Goal: Task Accomplishment & Management: Manage account settings

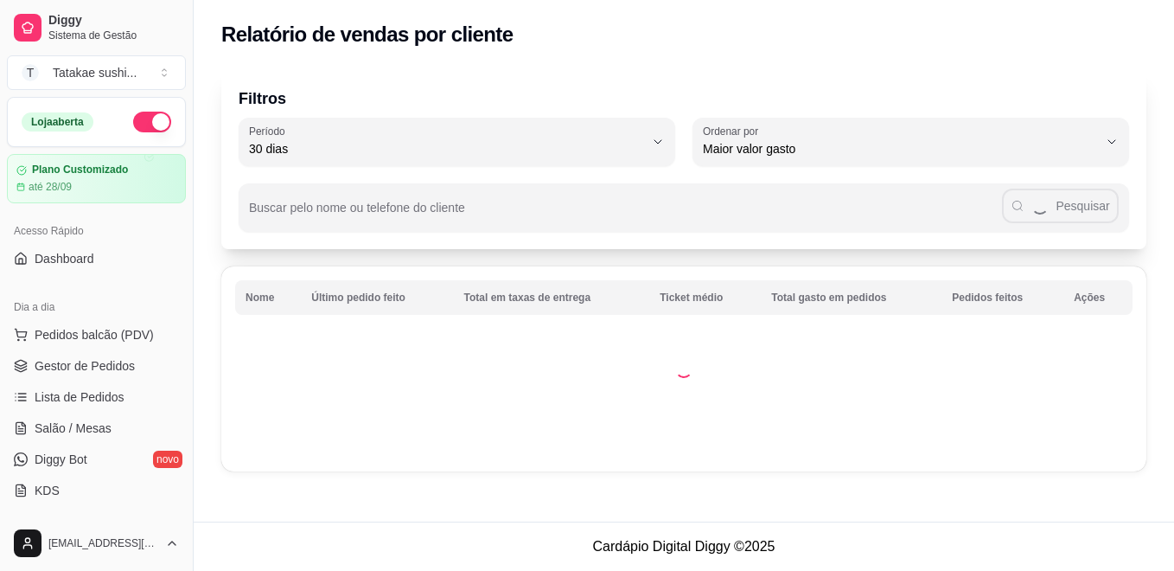
select select "30"
select select "HIGHEST_TOTAL_SPENT_WITH_ORDERS"
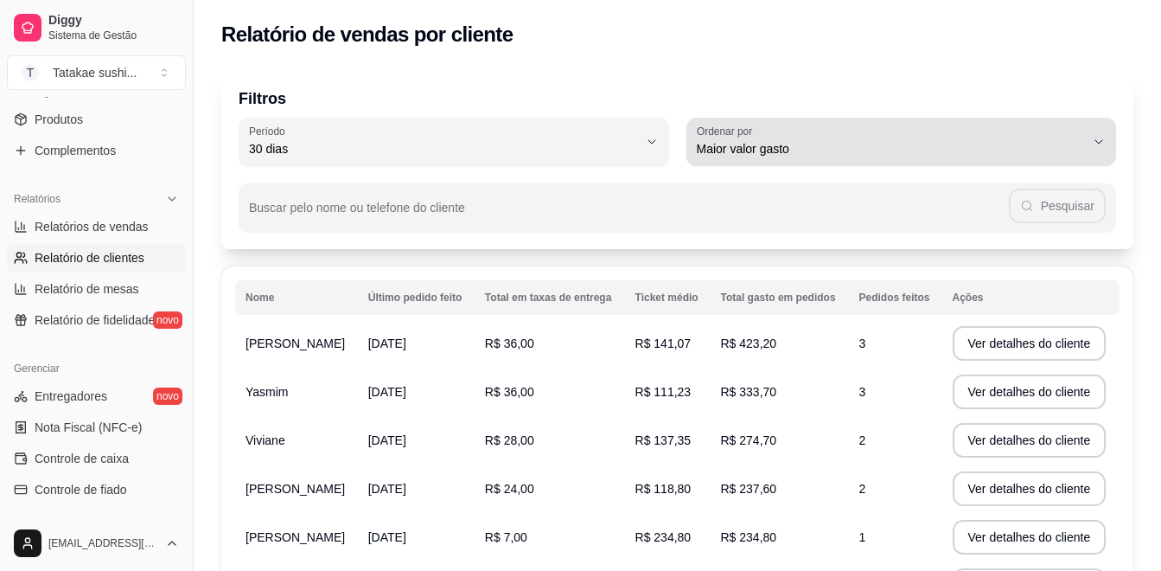
click at [973, 149] on span "Maior valor gasto" at bounding box center [891, 148] width 389 height 17
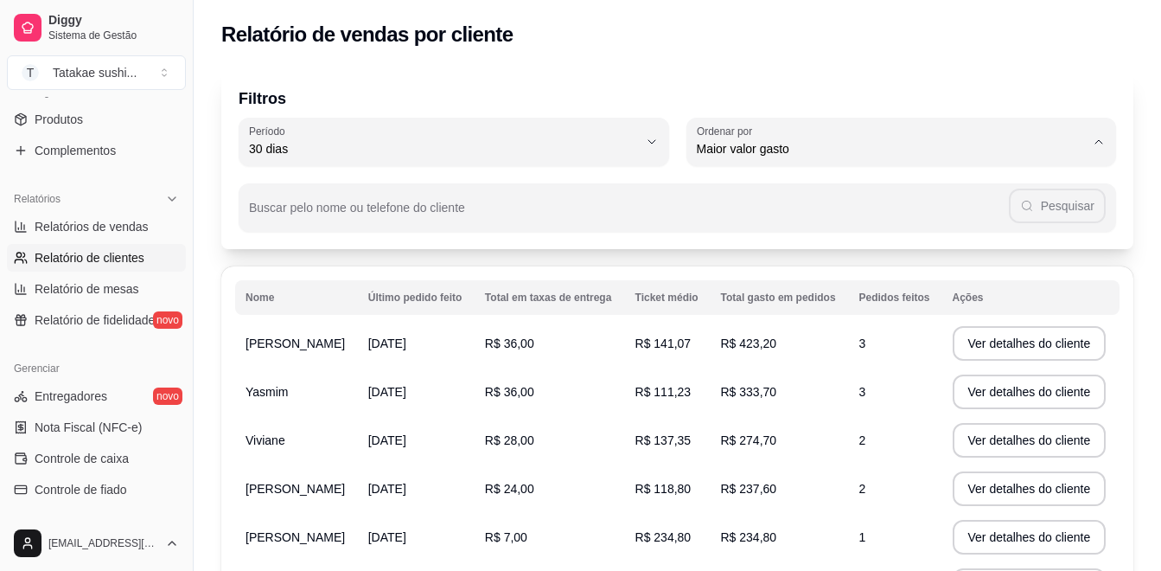
click at [883, 182] on li "Maior número de pedidos" at bounding box center [900, 190] width 399 height 27
type input "HIGHEST_ORDER_COUNT"
select select "HIGHEST_ORDER_COUNT"
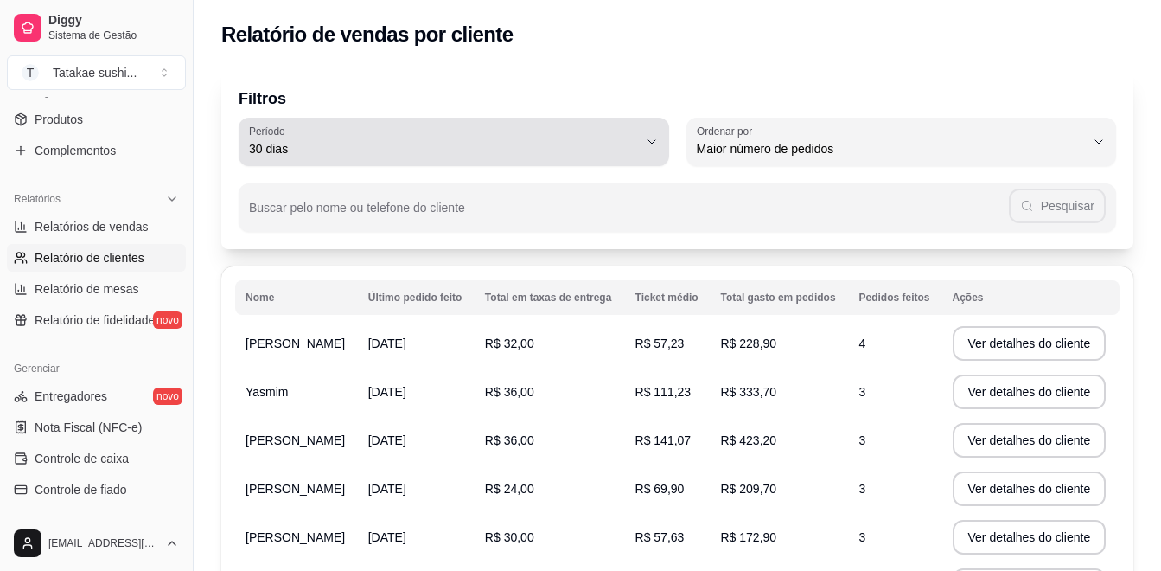
click at [623, 133] on div "30 dias" at bounding box center [443, 141] width 389 height 35
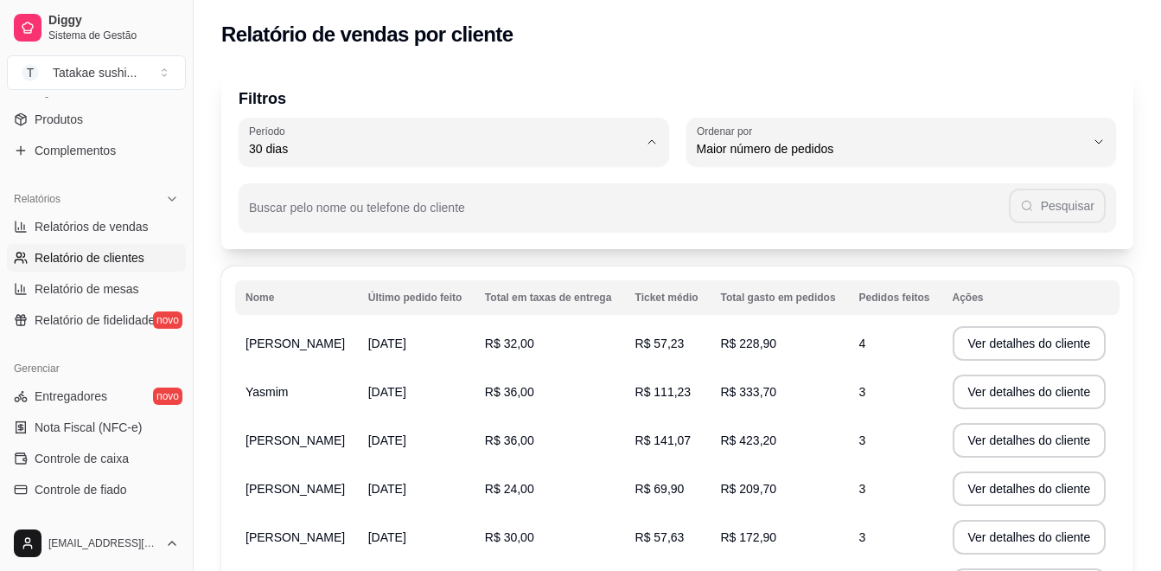
click at [341, 365] on span "60 dias" at bounding box center [445, 359] width 370 height 16
type input "60"
select select "60"
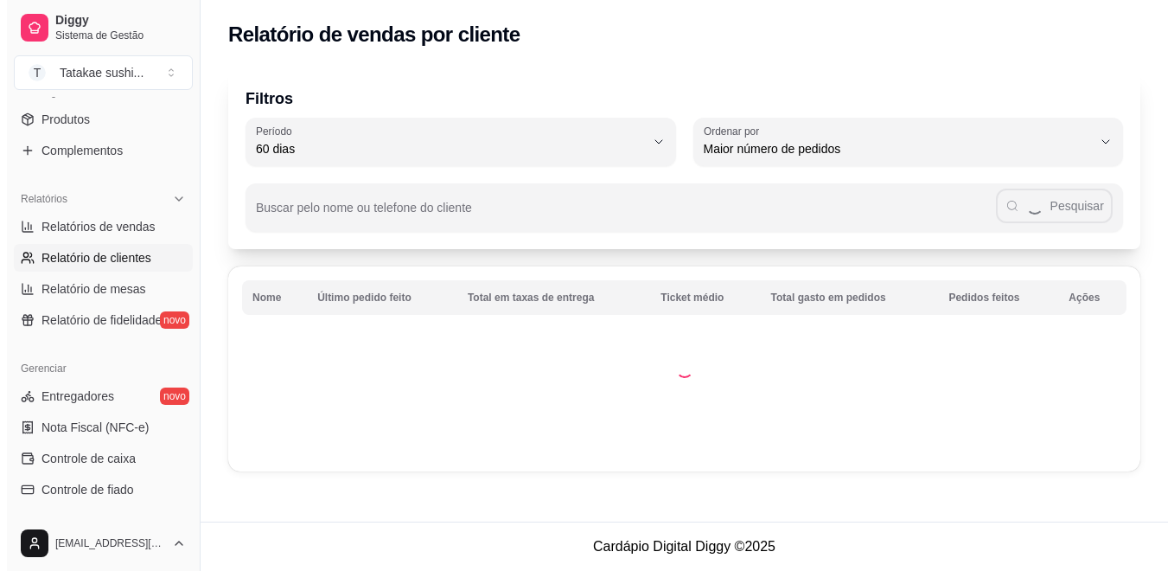
scroll to position [16, 0]
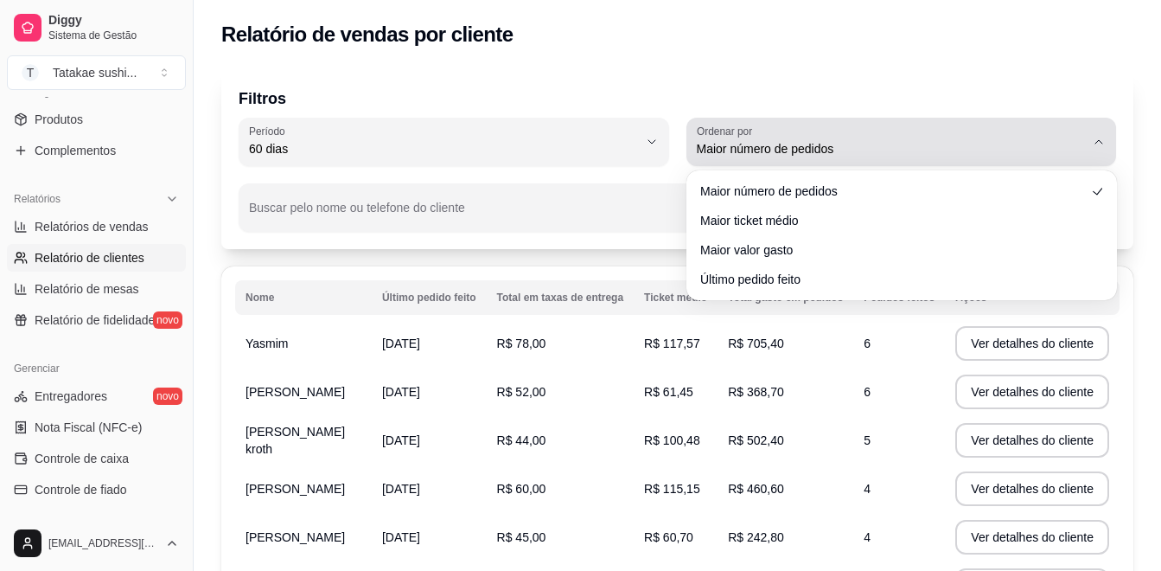
click at [1045, 140] on span "Maior número de pedidos" at bounding box center [891, 148] width 389 height 17
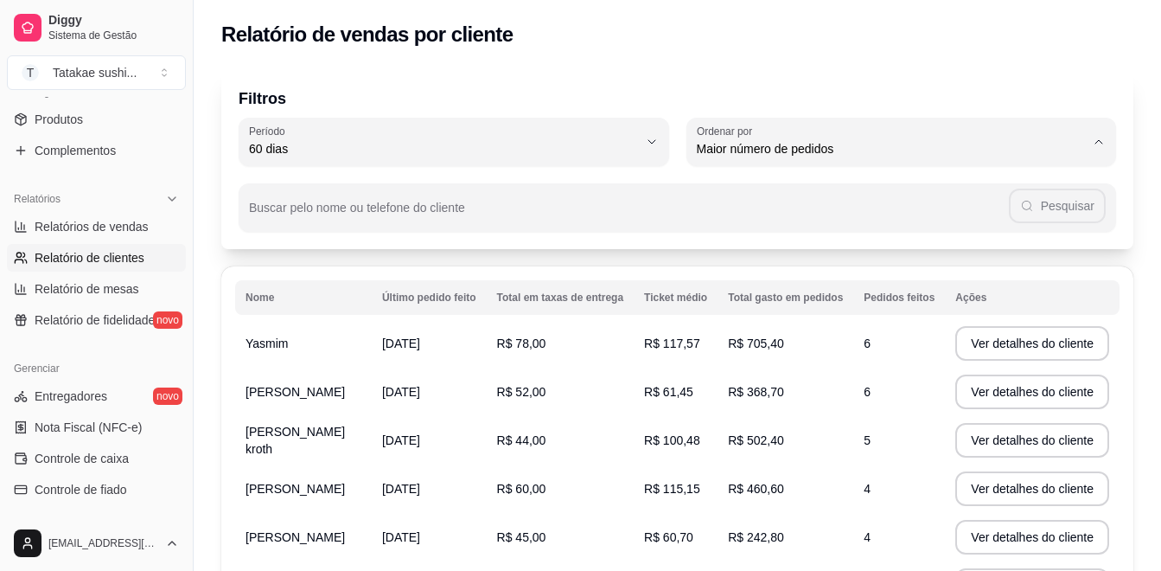
click at [848, 220] on span "Maior ticket médio" at bounding box center [893, 218] width 370 height 16
type input "HIGHEST_AVERAGE_TICKET"
select select "HIGHEST_AVERAGE_TICKET"
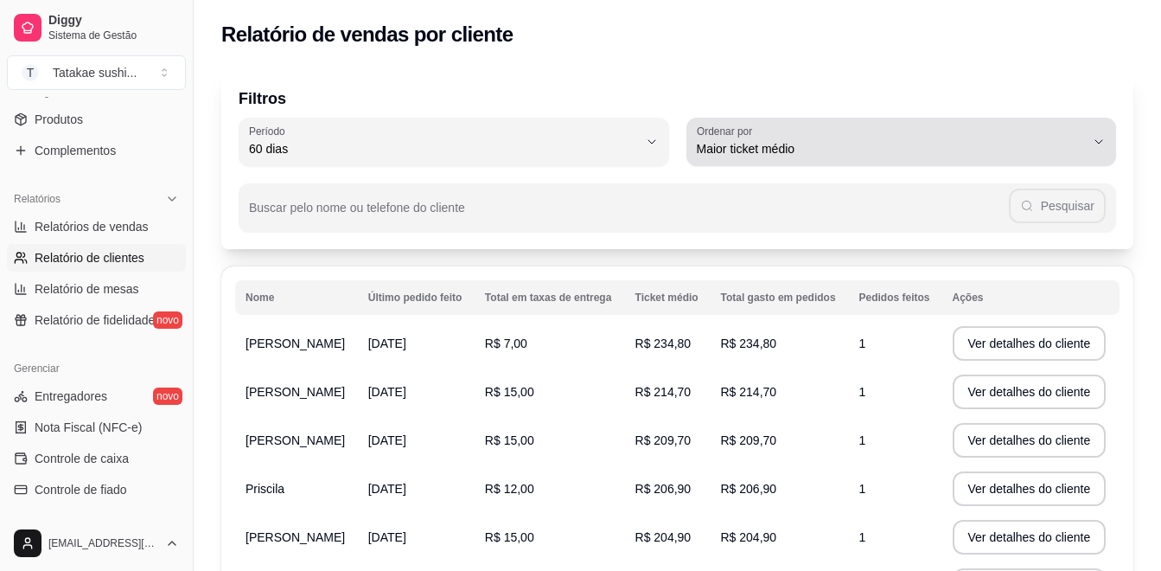
click at [897, 155] on span "Maior ticket médio" at bounding box center [891, 148] width 389 height 17
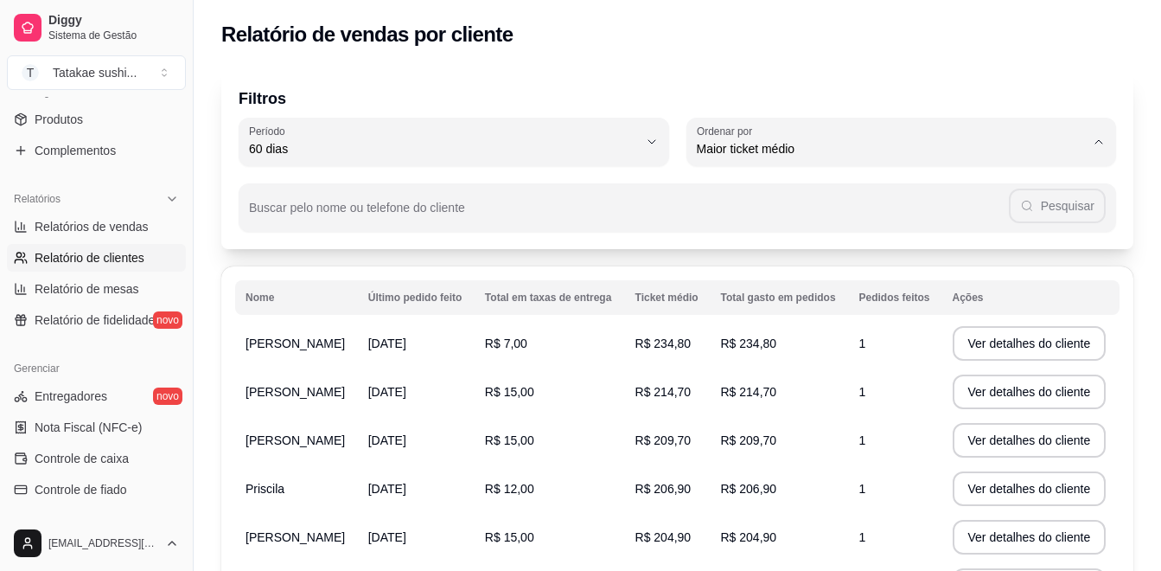
click at [822, 242] on span "Maior valor gasto" at bounding box center [893, 247] width 370 height 16
type input "HIGHEST_TOTAL_SPENT_WITH_ORDERS"
select select "HIGHEST_TOTAL_SPENT_WITH_ORDERS"
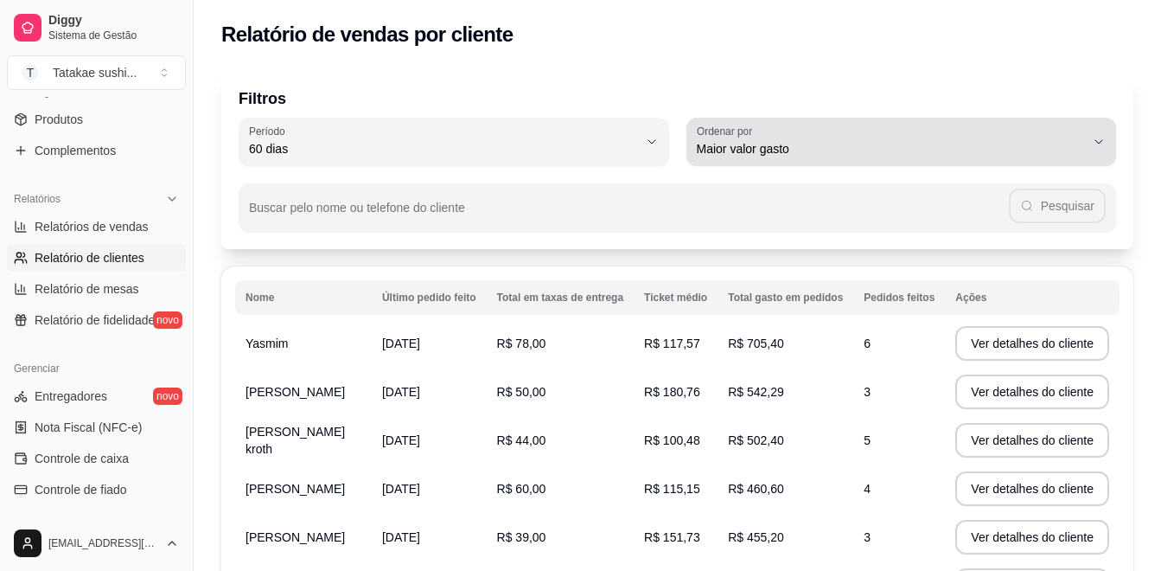
click at [887, 156] on span "Maior valor gasto" at bounding box center [891, 148] width 389 height 17
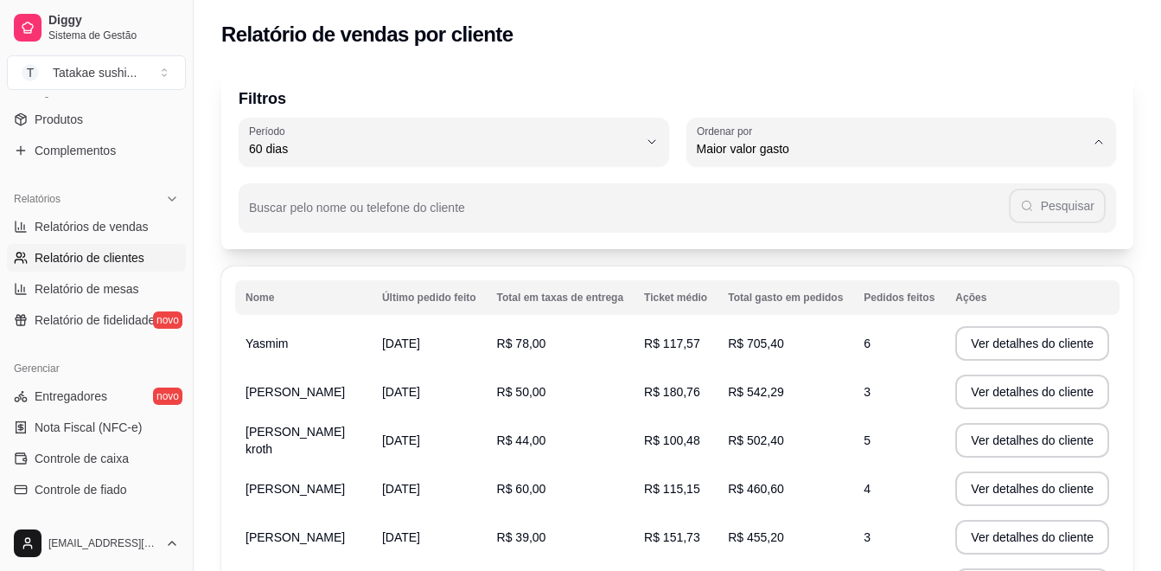
click at [822, 265] on li "Último pedido feito" at bounding box center [900, 275] width 399 height 27
type input "LAST_ORDER_MADE_AT"
select select "LAST_ORDER_MADE_AT"
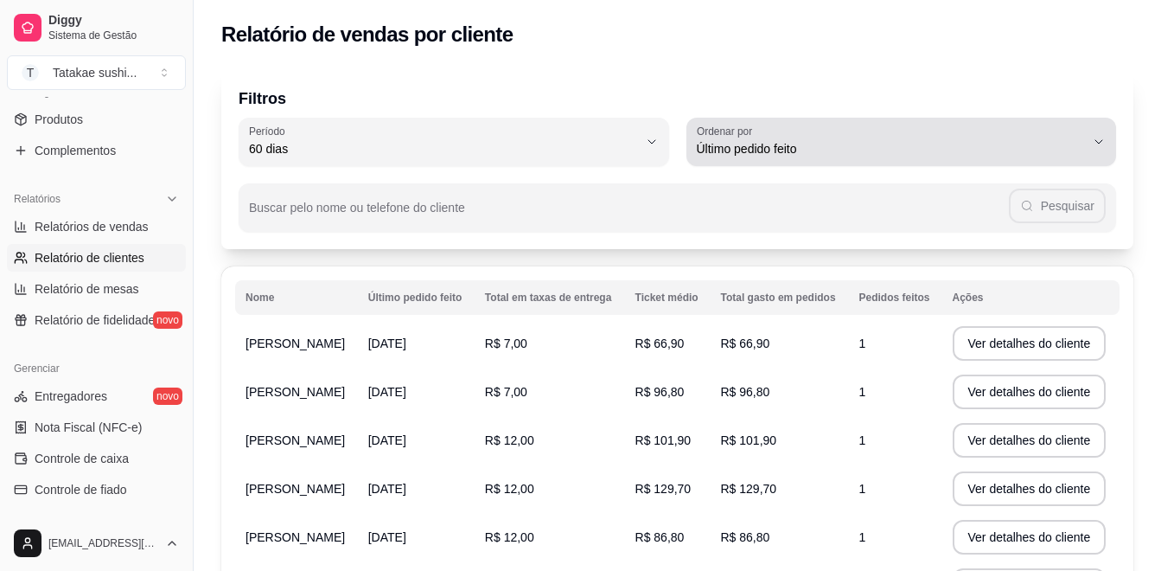
click at [966, 119] on button "Ordenar por Último pedido feito" at bounding box center [901, 142] width 431 height 48
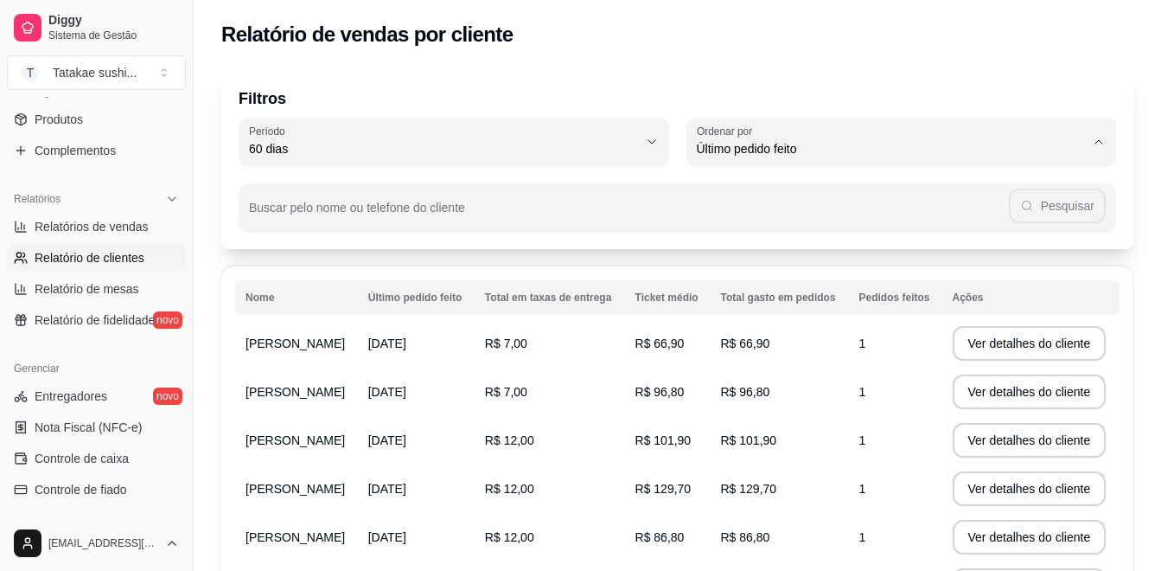
click at [769, 193] on span "Maior número de pedidos" at bounding box center [893, 190] width 370 height 16
type input "HIGHEST_ORDER_COUNT"
select select "HIGHEST_ORDER_COUNT"
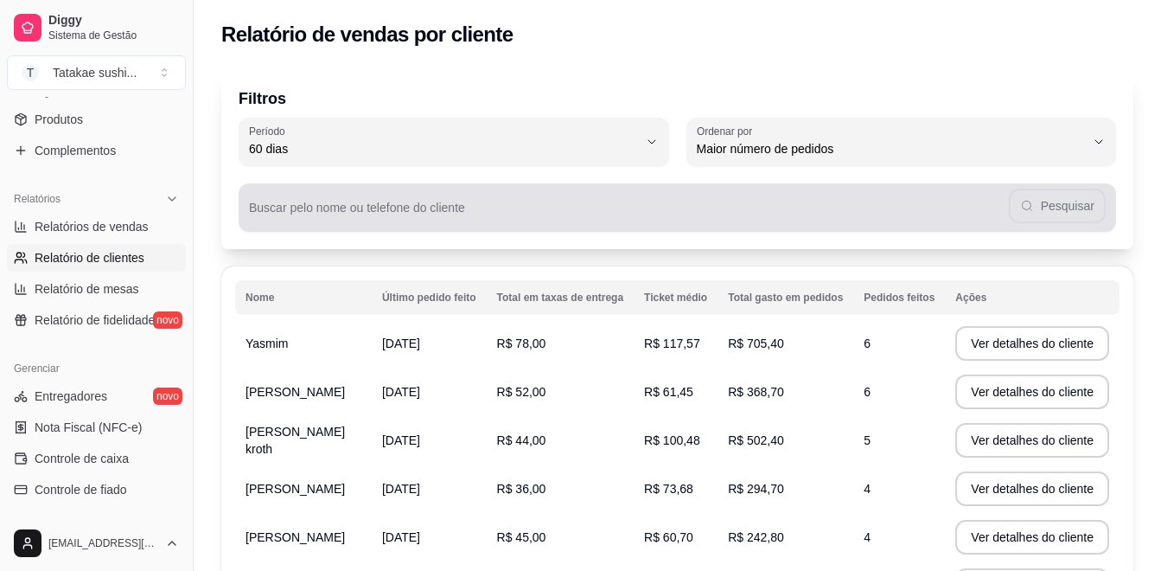
drag, startPoint x: 777, startPoint y: 196, endPoint x: 780, endPoint y: 226, distance: 29.5
click at [780, 226] on div "Buscar pelo nome ou telefone do cliente Pesquisar" at bounding box center [677, 207] width 877 height 48
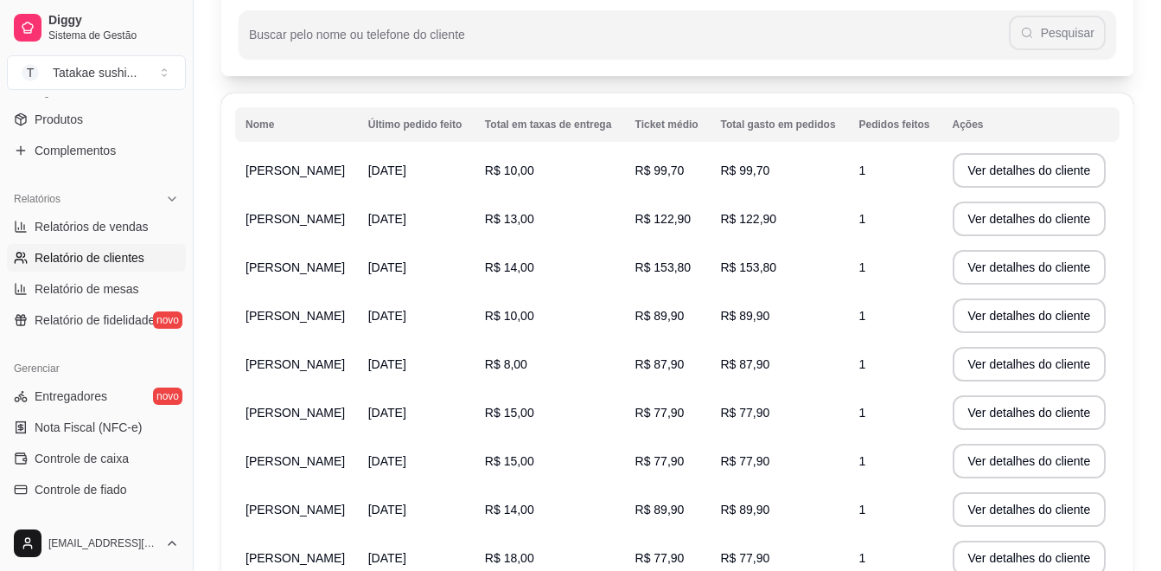
scroll to position [259, 0]
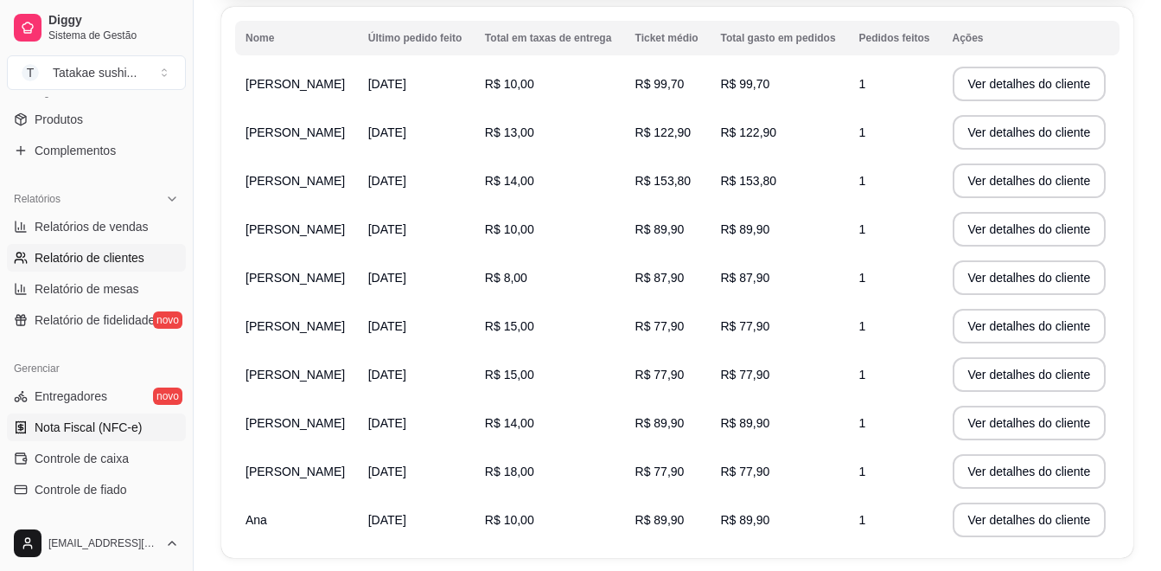
click at [101, 421] on span "Nota Fiscal (NFC-e)" at bounding box center [88, 426] width 107 height 17
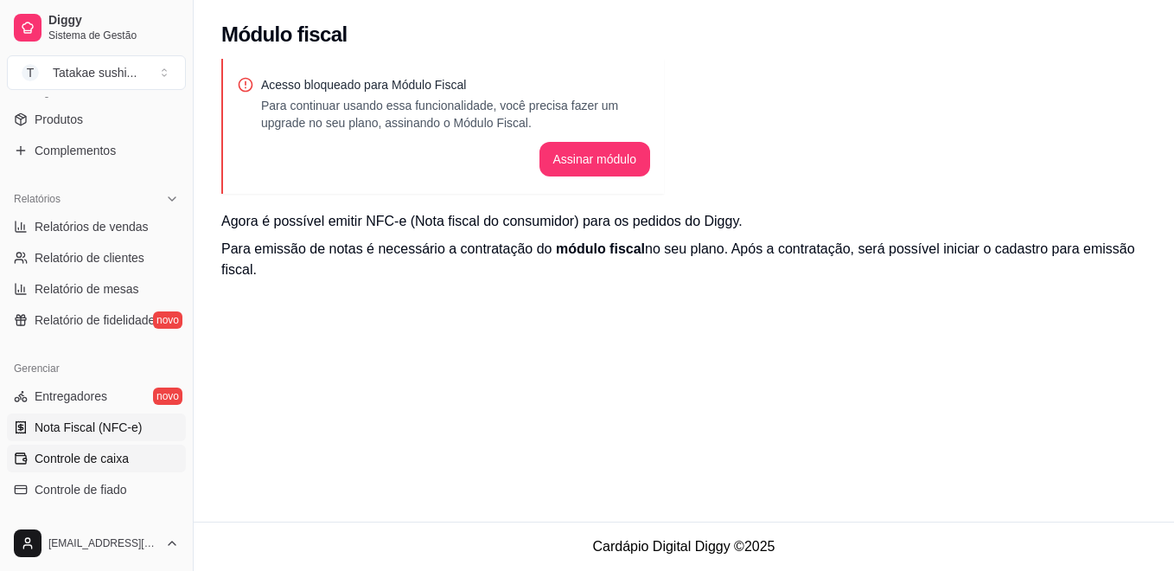
click at [74, 447] on link "Controle de caixa" at bounding box center [96, 458] width 179 height 28
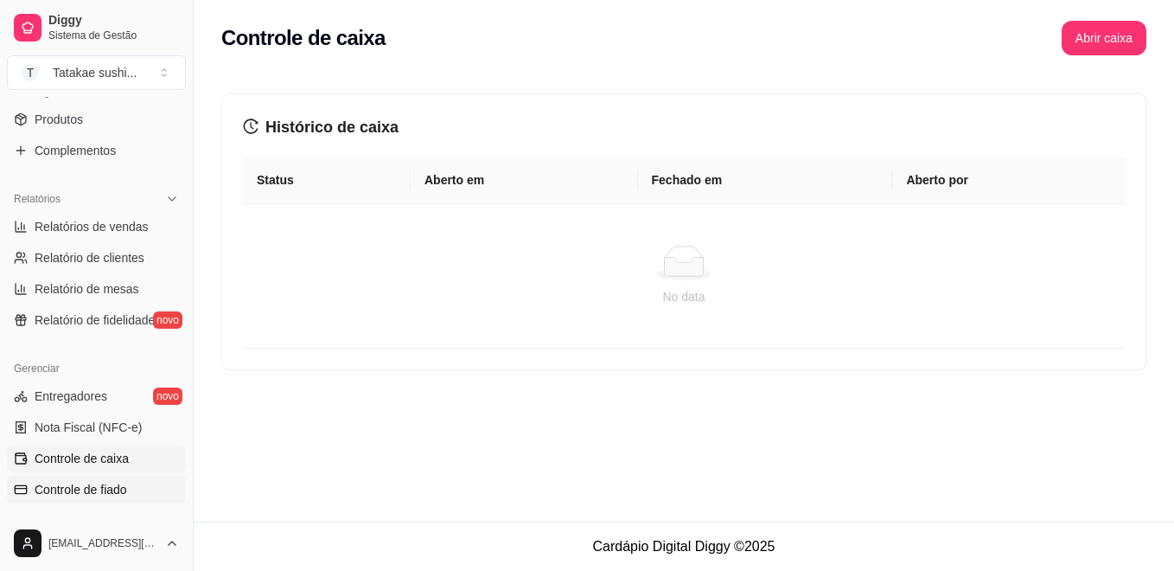
click at [64, 482] on span "Controle de fiado" at bounding box center [81, 489] width 93 height 17
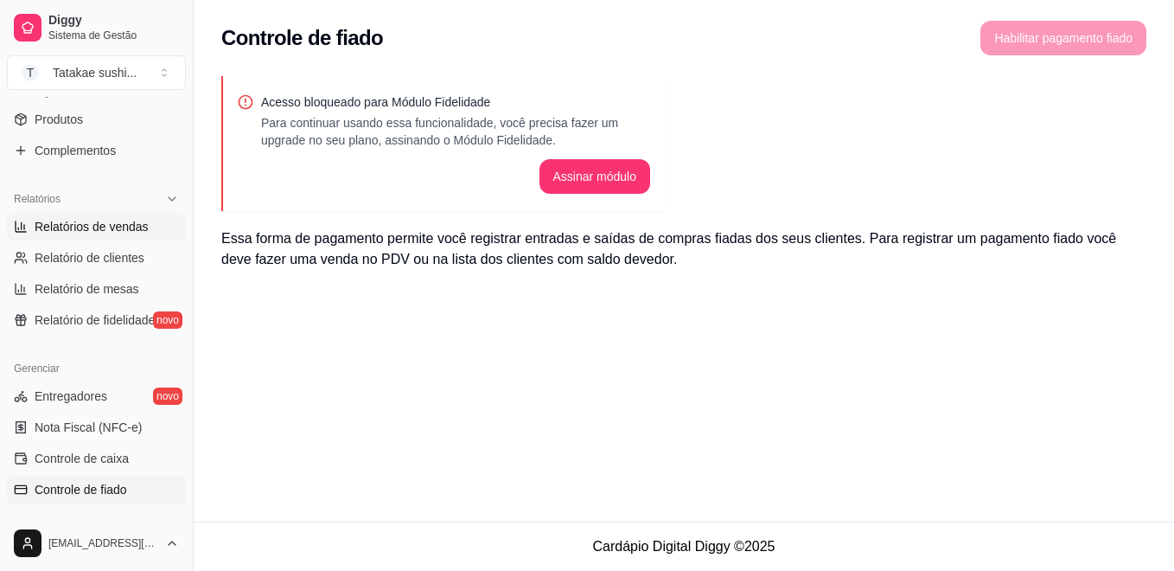
click at [53, 229] on span "Relatórios de vendas" at bounding box center [92, 226] width 114 height 17
select select "ALL"
select select "0"
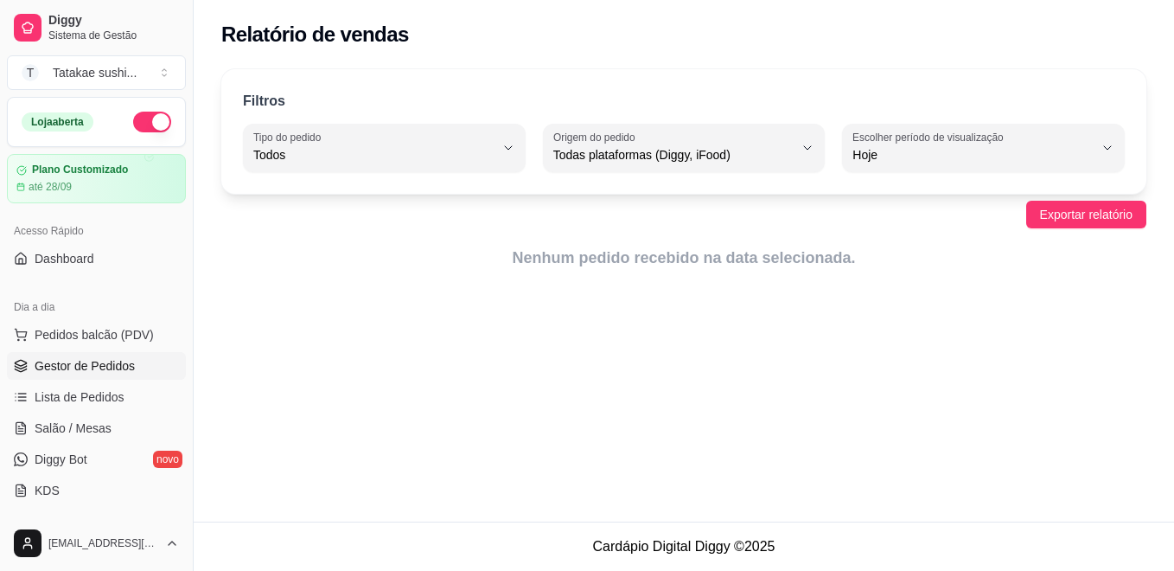
click at [83, 362] on span "Gestor de Pedidos" at bounding box center [85, 365] width 100 height 17
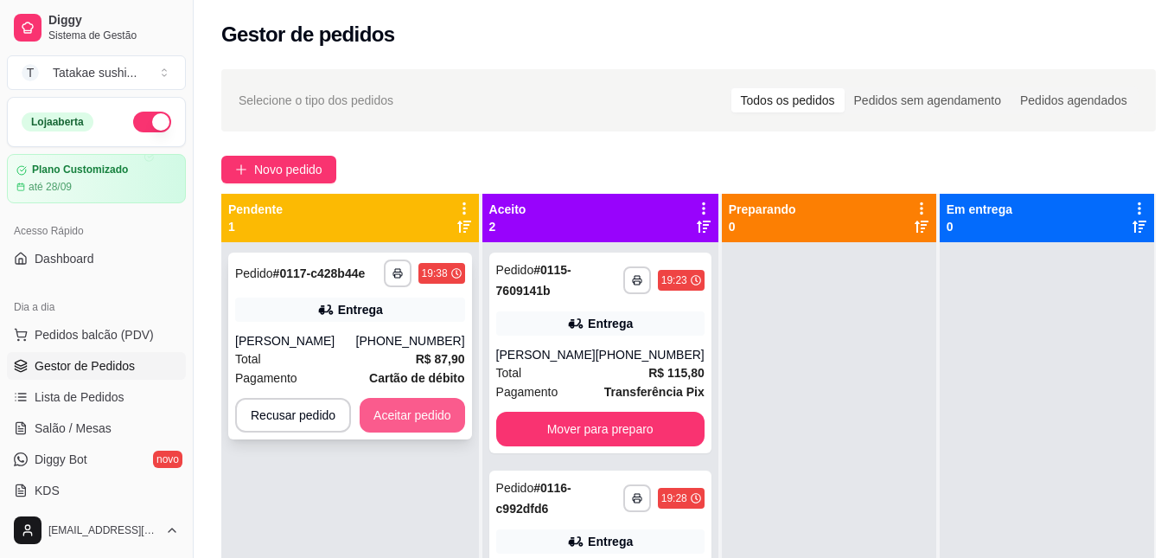
click at [380, 405] on button "Aceitar pedido" at bounding box center [412, 415] width 105 height 35
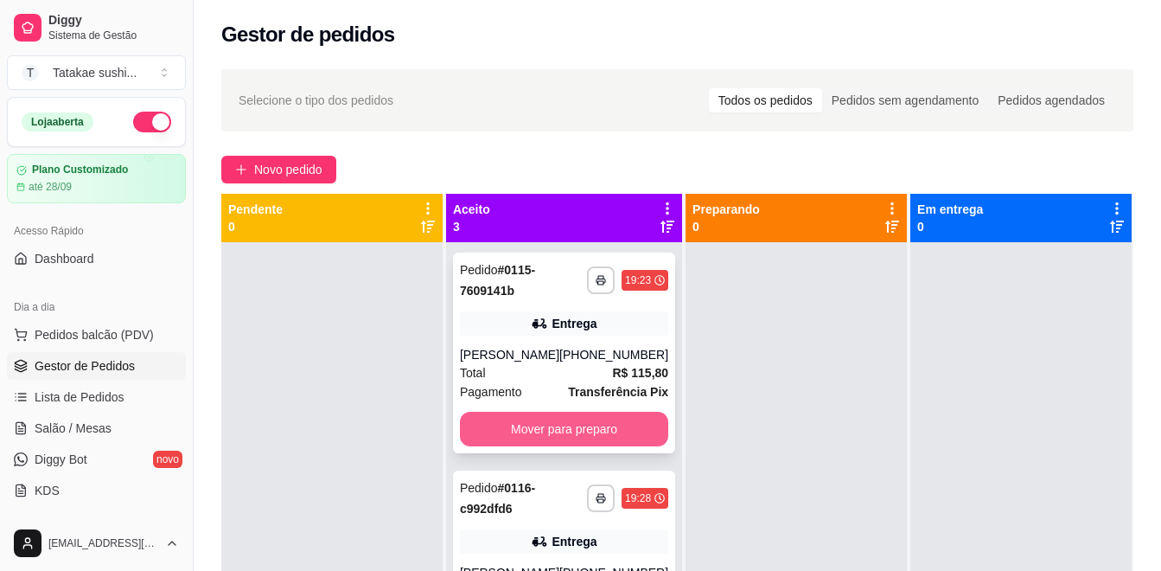
click at [522, 436] on button "Mover para preparo" at bounding box center [564, 429] width 208 height 35
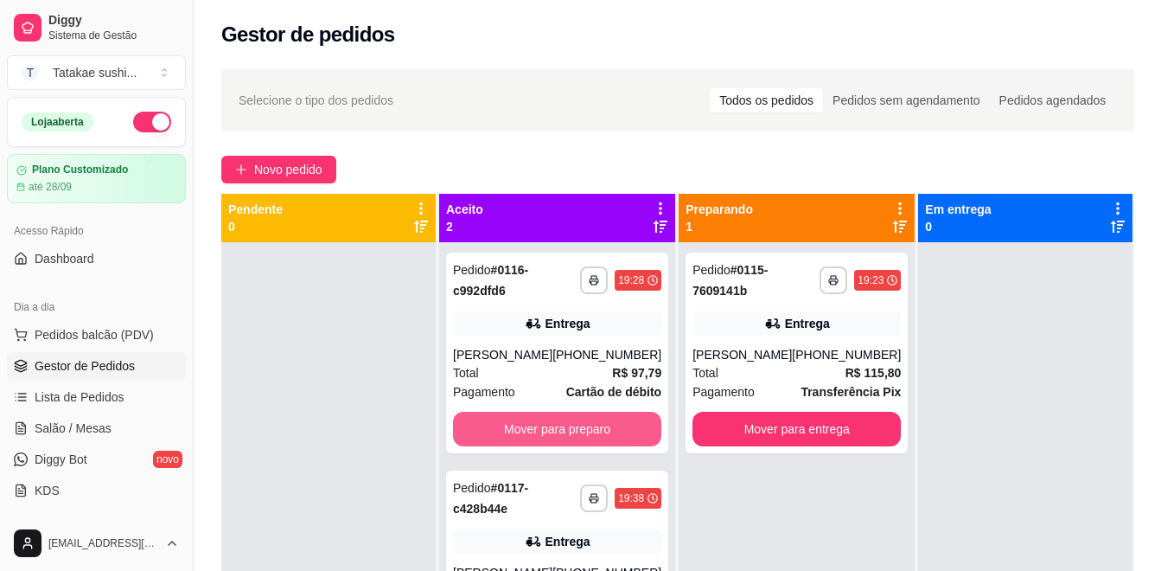
click at [522, 436] on button "Mover para preparo" at bounding box center [557, 429] width 208 height 35
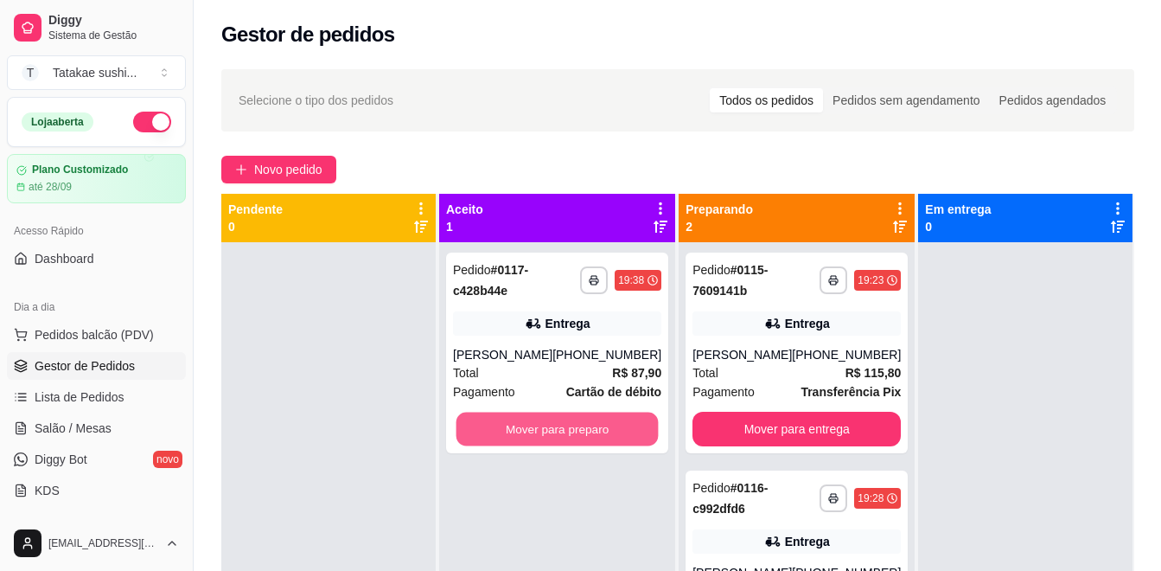
click at [522, 436] on button "Mover para preparo" at bounding box center [557, 429] width 202 height 34
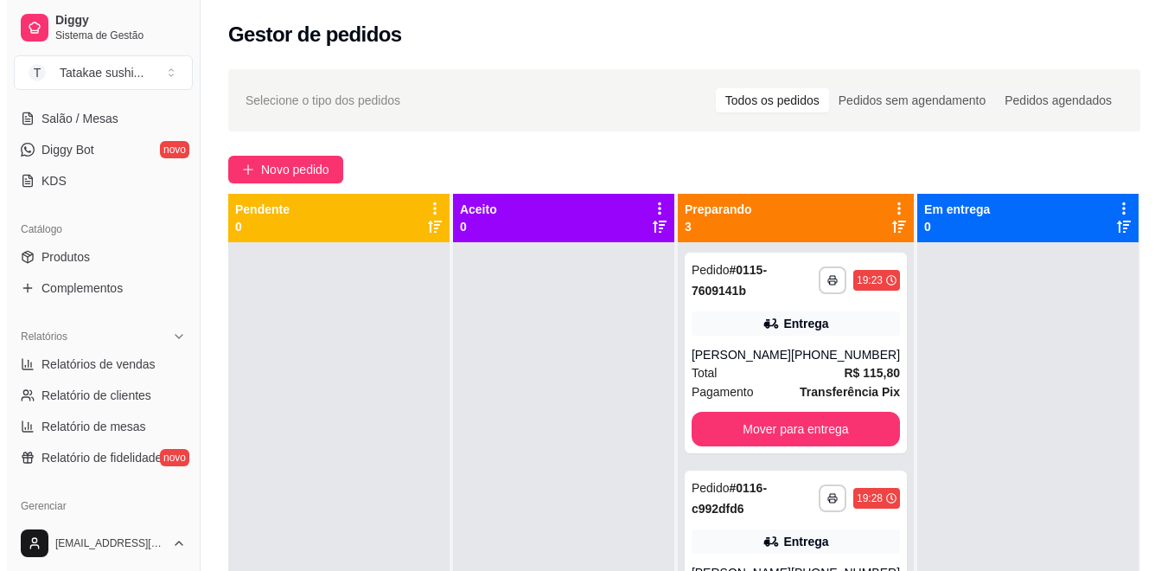
scroll to position [339, 0]
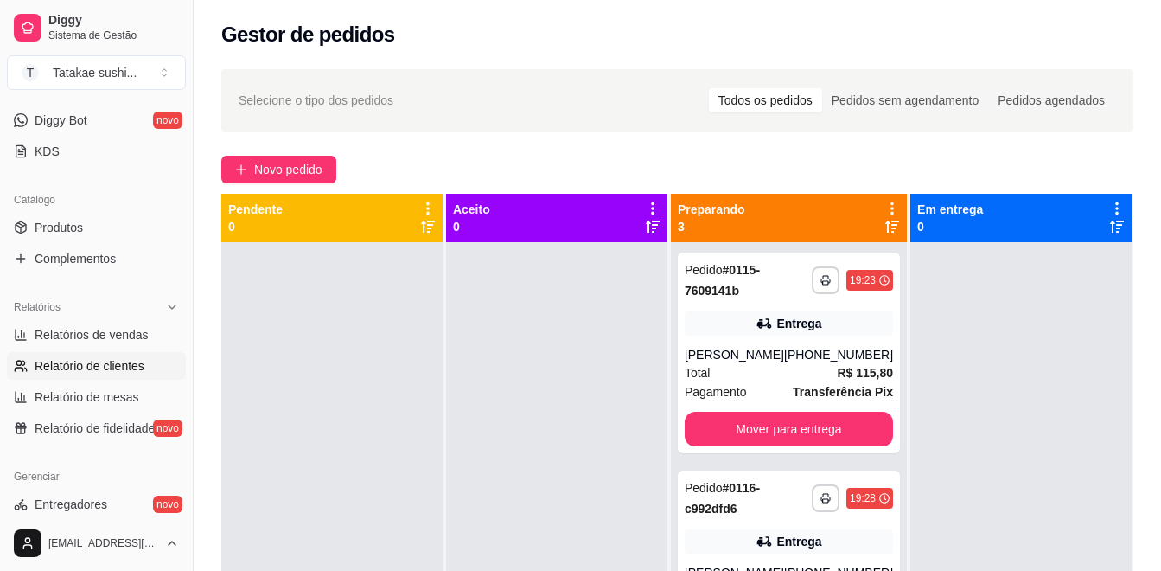
click at [110, 354] on link "Relatório de clientes" at bounding box center [96, 366] width 179 height 28
select select "30"
select select "HIGHEST_TOTAL_SPENT_WITH_ORDERS"
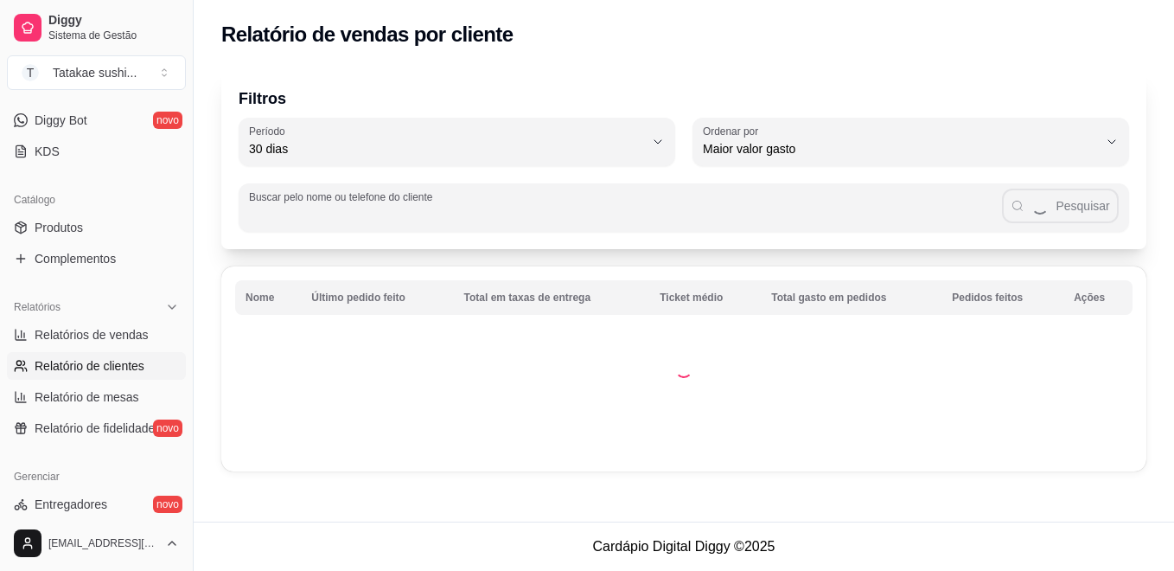
click at [775, 214] on input "Buscar pelo nome ou telefone do cliente" at bounding box center [625, 214] width 753 height 17
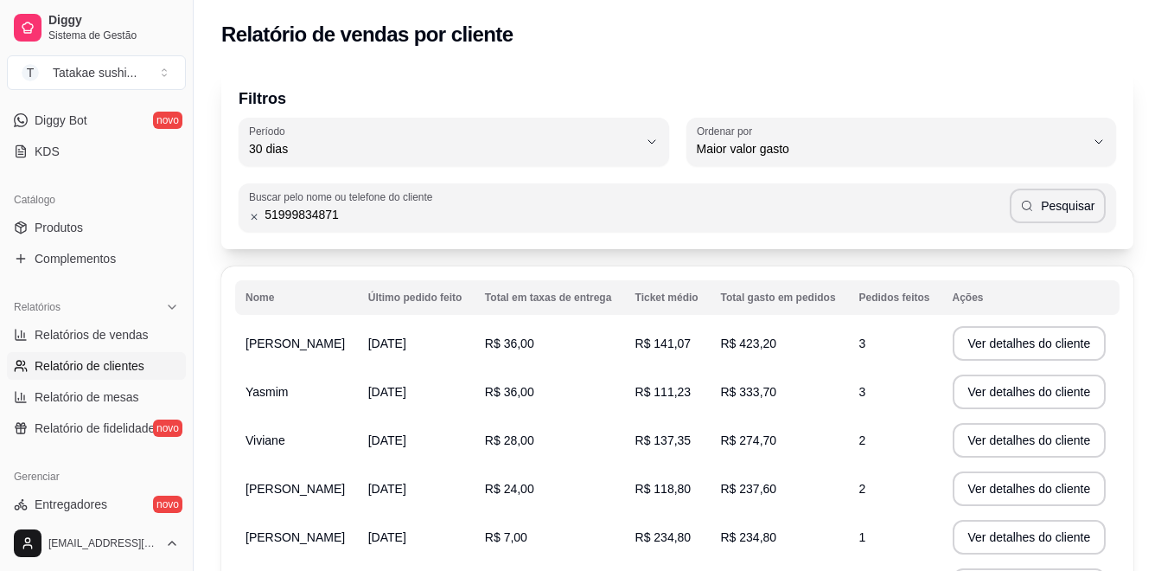
type input "51999834871"
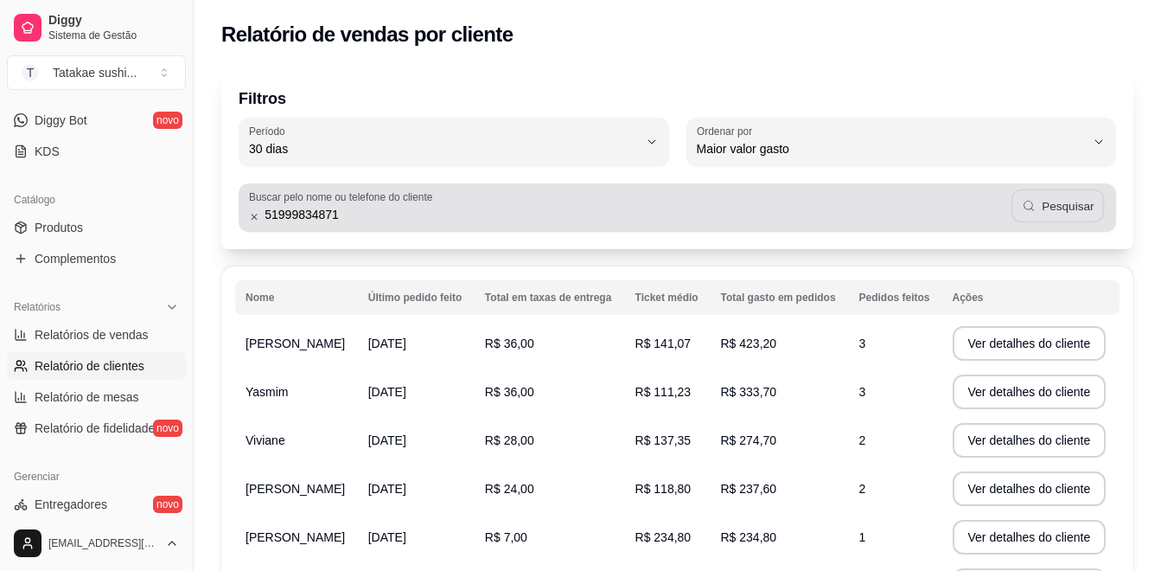
click at [1059, 203] on button "Pesquisar" at bounding box center [1057, 206] width 93 height 34
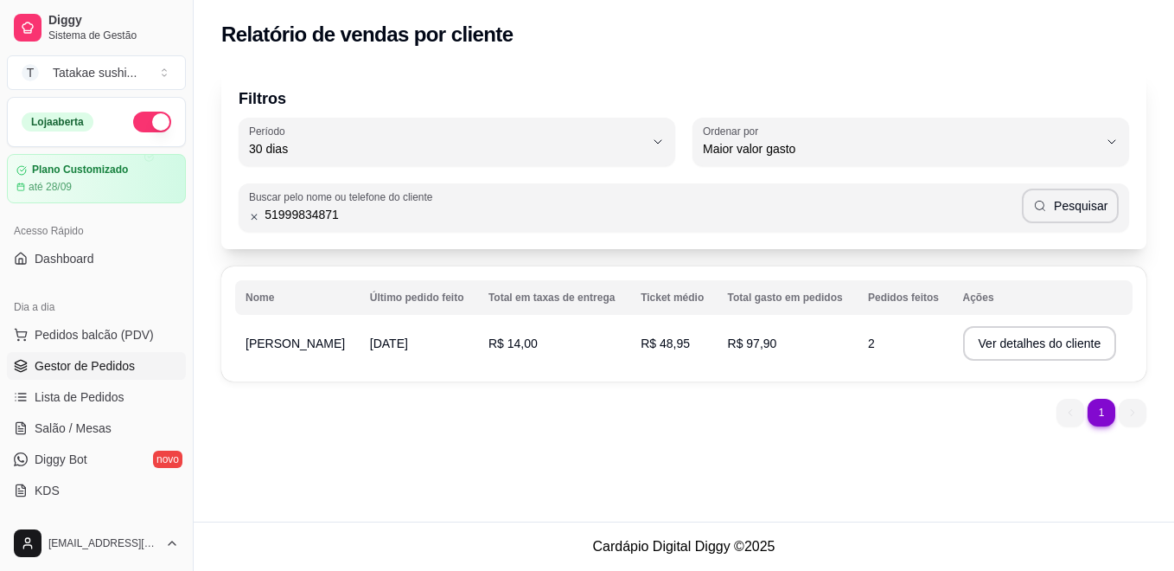
click at [81, 365] on span "Gestor de Pedidos" at bounding box center [85, 365] width 100 height 17
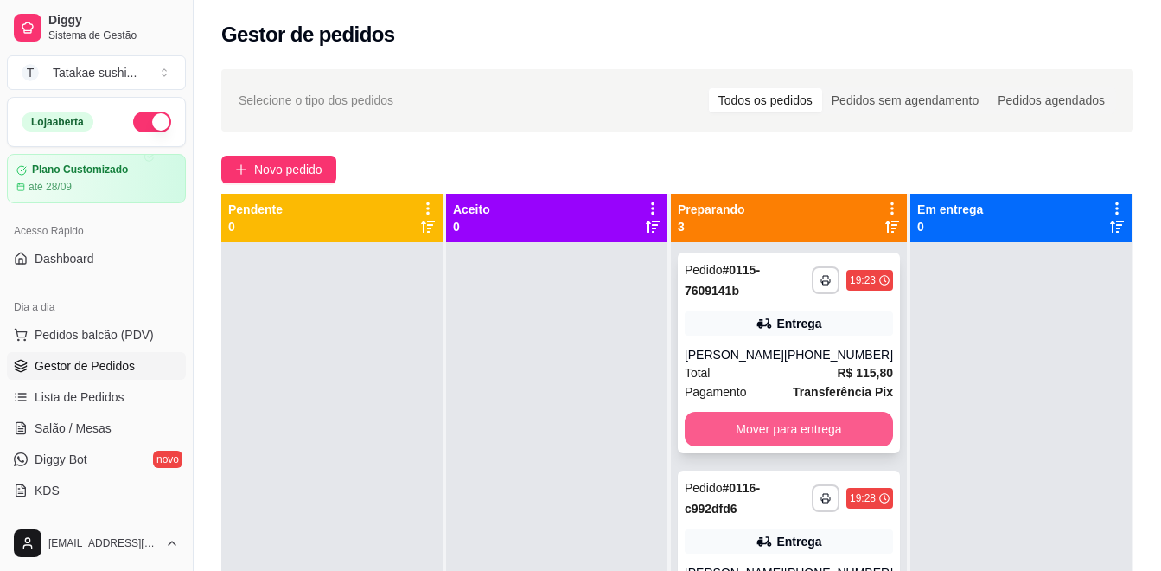
click at [765, 427] on button "Mover para entrega" at bounding box center [789, 429] width 208 height 35
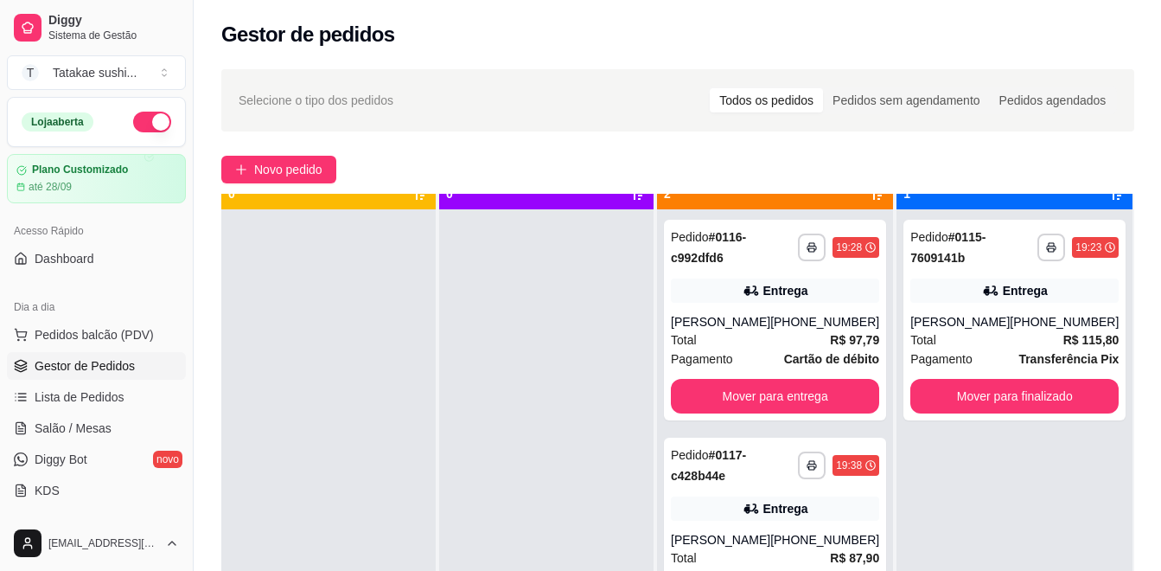
scroll to position [48, 0]
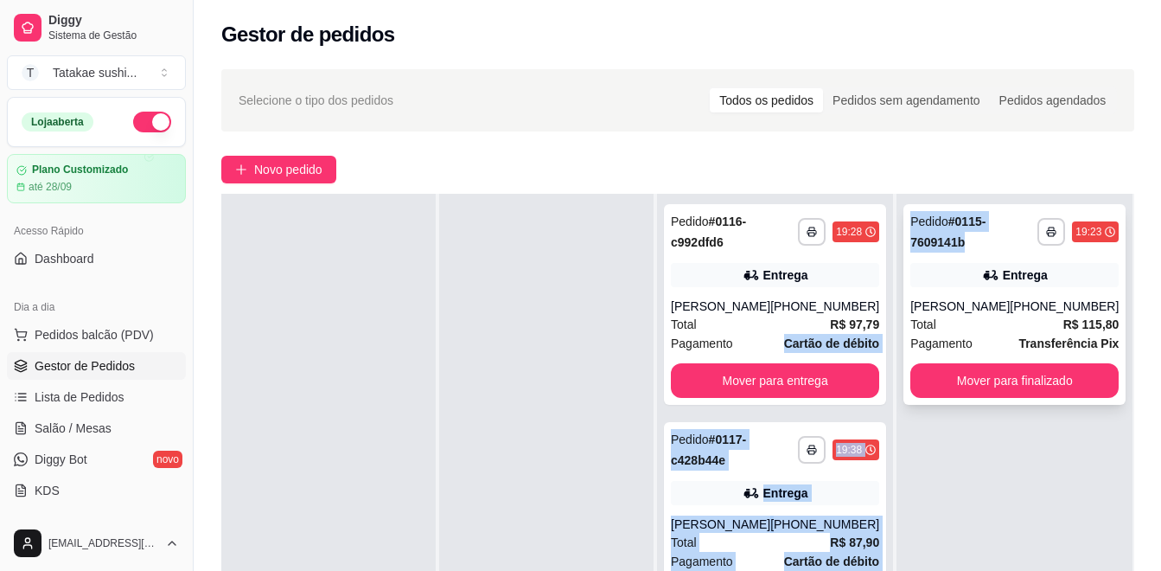
drag, startPoint x: 762, startPoint y: 339, endPoint x: 1011, endPoint y: 249, distance: 264.7
click at [1011, 249] on div "**********" at bounding box center [677, 479] width 913 height 571
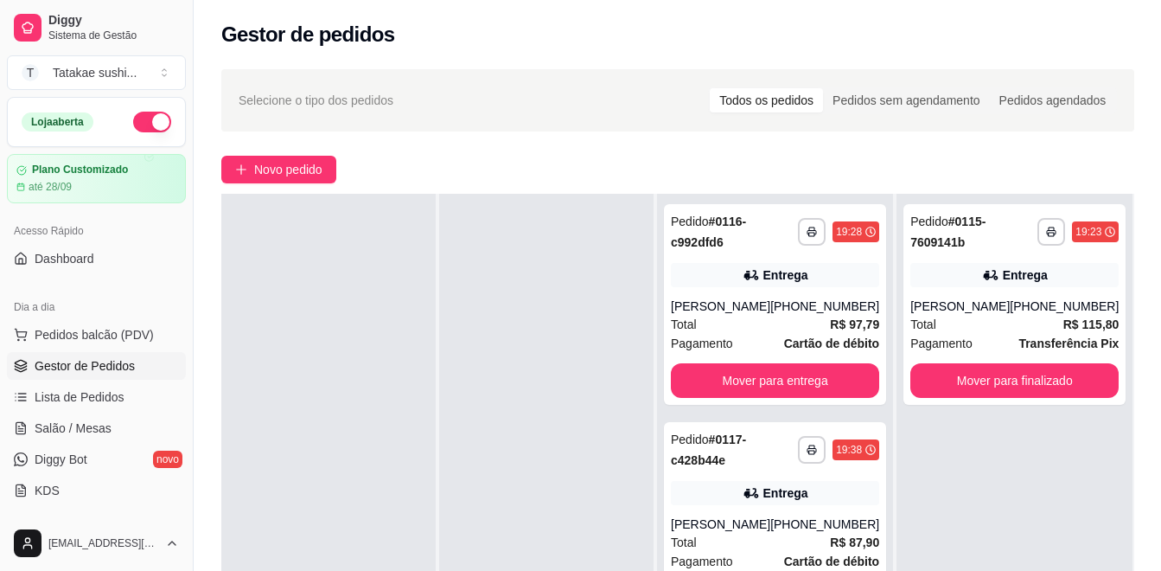
drag, startPoint x: 1011, startPoint y: 249, endPoint x: 1135, endPoint y: 306, distance: 136.2
click at [1136, 306] on div "**********" at bounding box center [678, 422] width 968 height 726
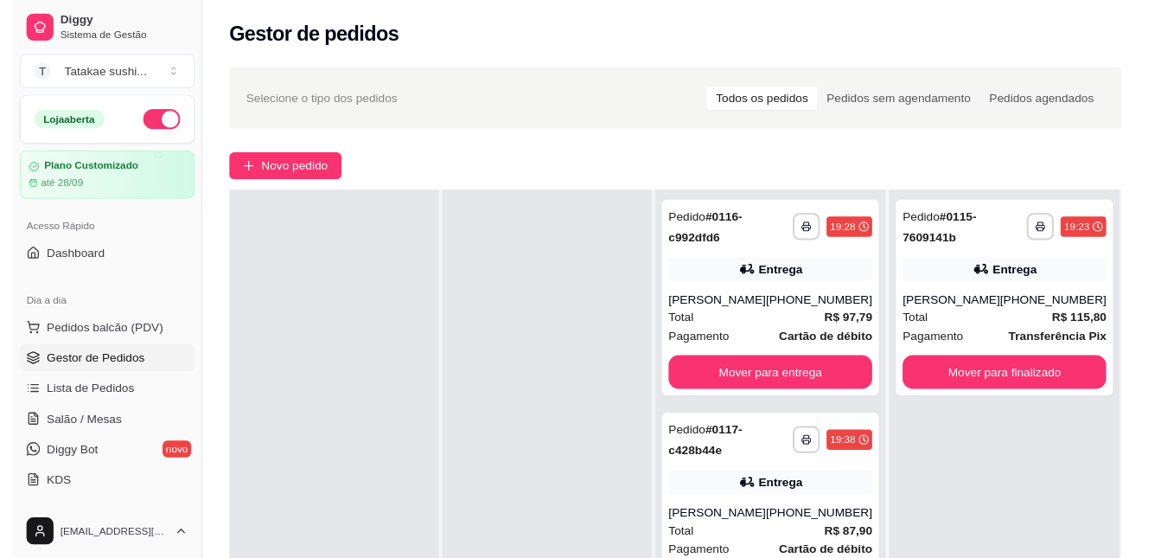
scroll to position [0, 0]
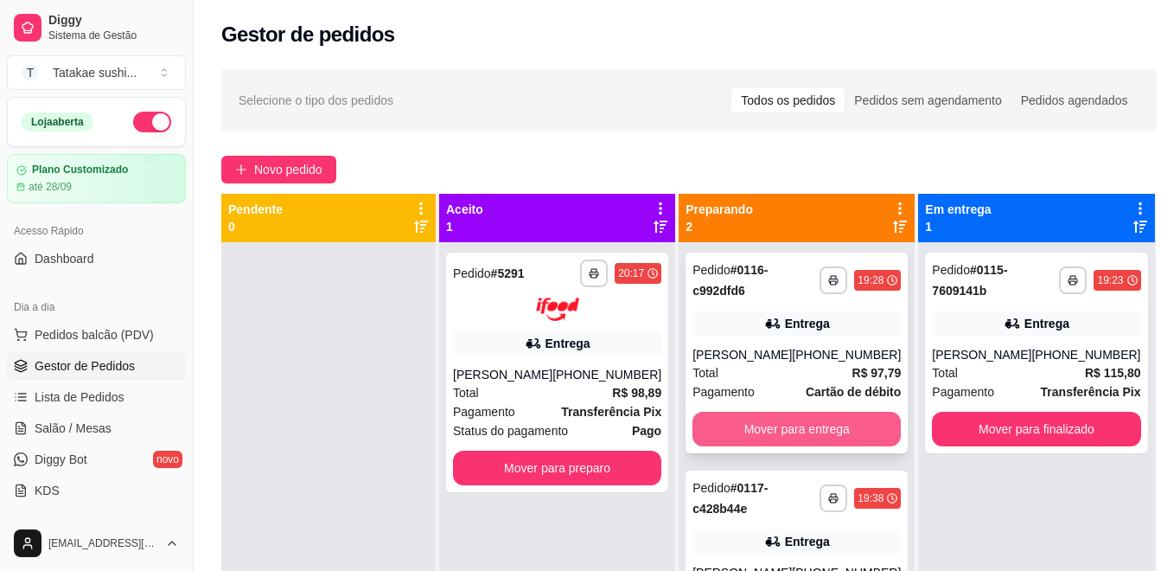
click at [757, 426] on button "Mover para entrega" at bounding box center [796, 429] width 208 height 35
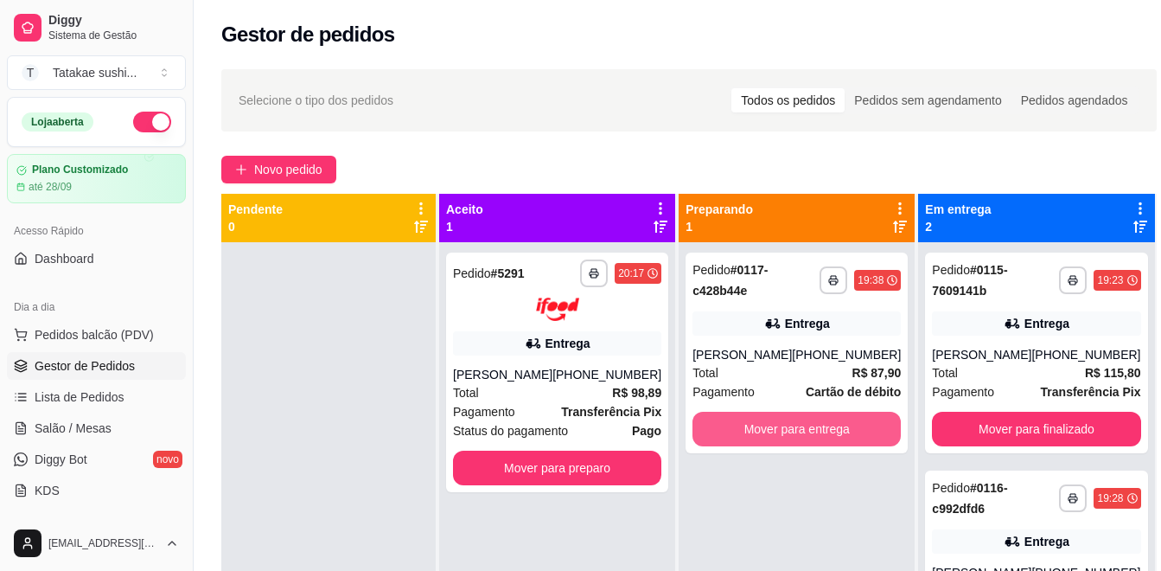
click at [757, 426] on button "Mover para entrega" at bounding box center [796, 429] width 208 height 35
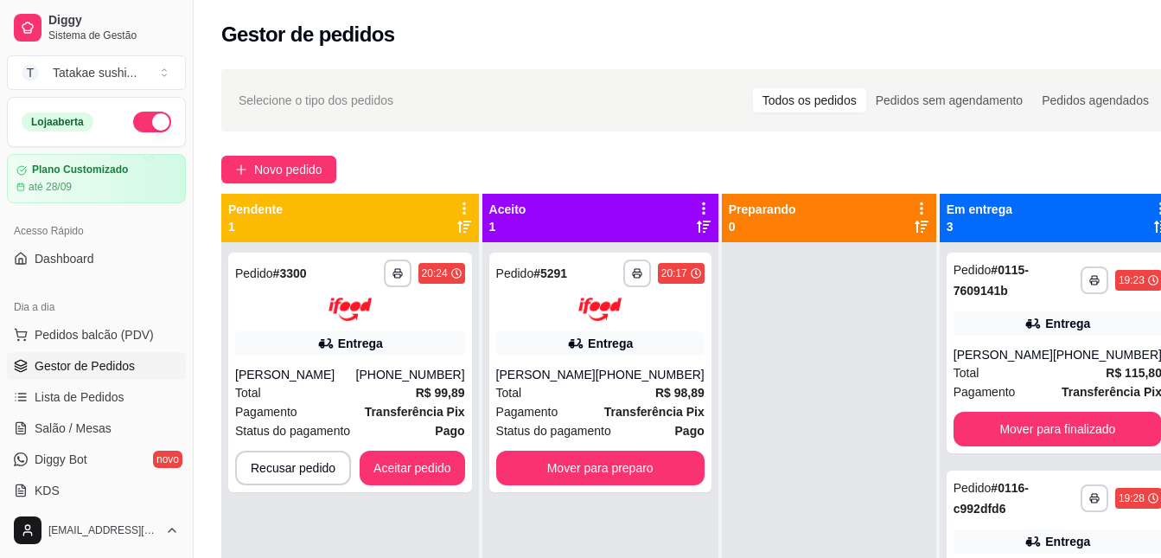
scroll to position [48, 0]
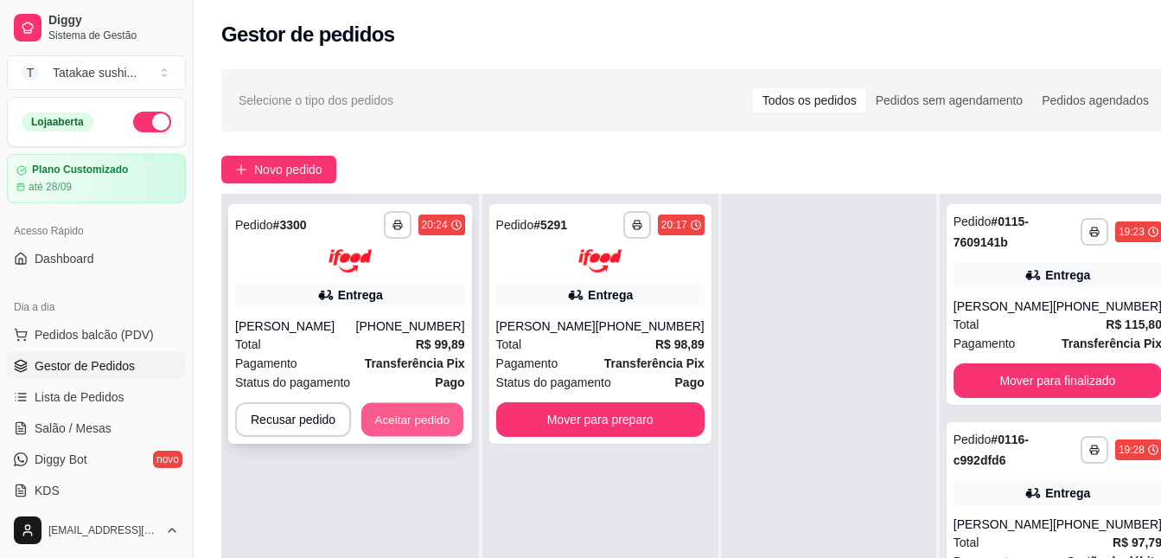
click at [436, 408] on button "Aceitar pedido" at bounding box center [412, 419] width 102 height 34
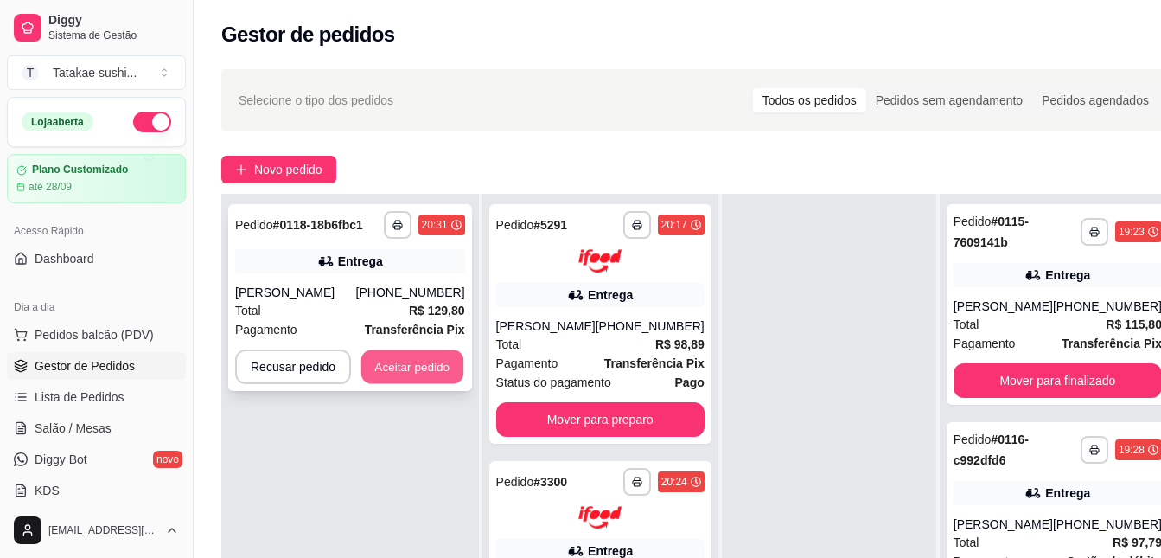
click at [429, 370] on button "Aceitar pedido" at bounding box center [412, 367] width 102 height 34
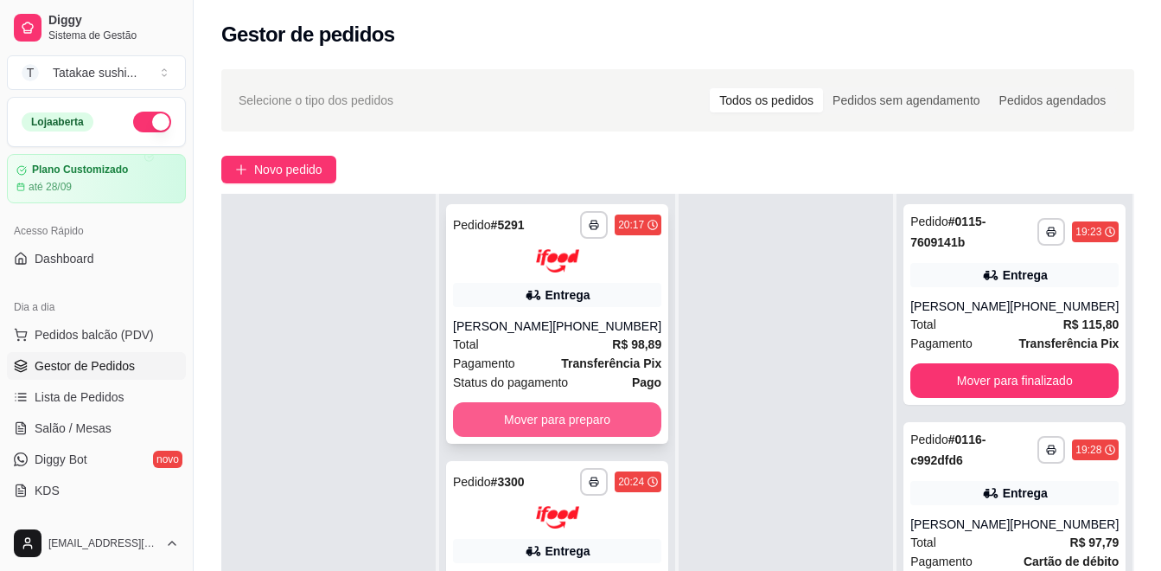
click at [552, 428] on button "Mover para preparo" at bounding box center [557, 419] width 208 height 35
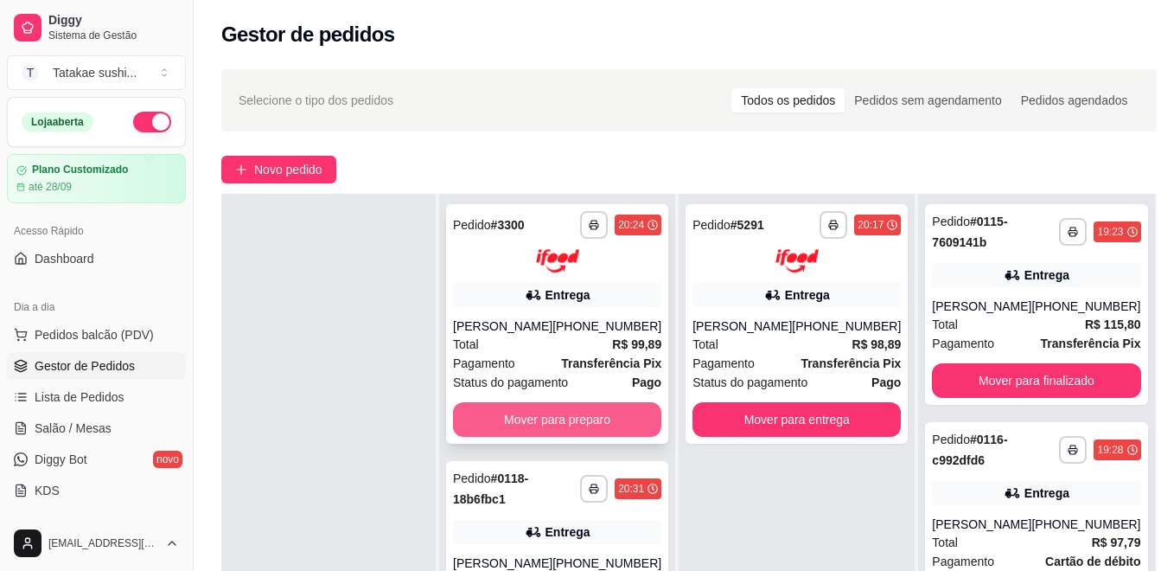
click at [545, 414] on button "Mover para preparo" at bounding box center [557, 419] width 208 height 35
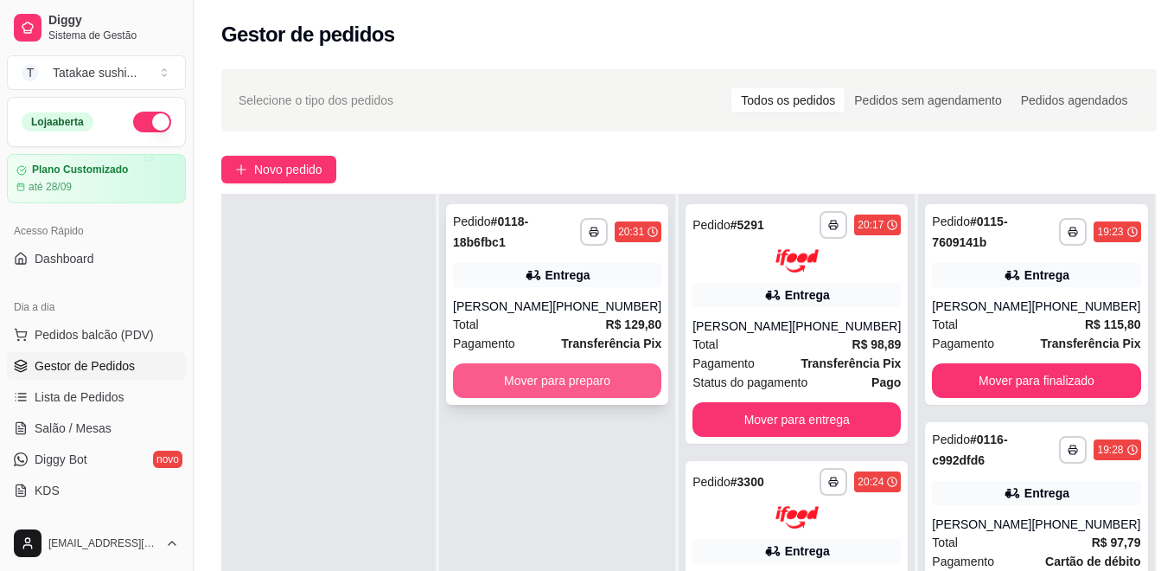
click at [545, 375] on button "Mover para preparo" at bounding box center [557, 380] width 208 height 35
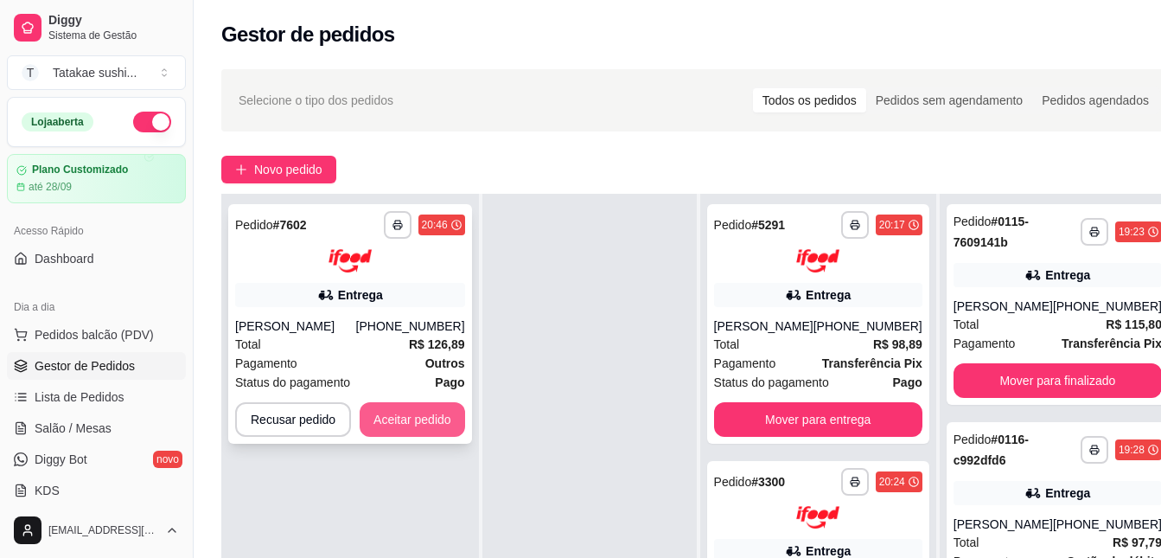
click at [431, 414] on button "Aceitar pedido" at bounding box center [412, 419] width 105 height 35
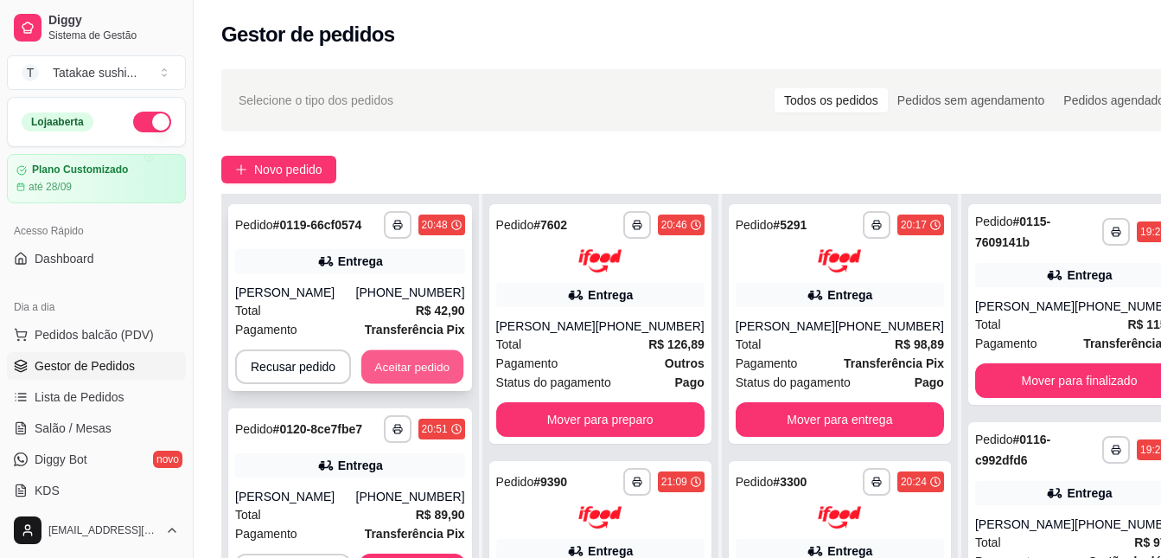
click at [409, 362] on button "Aceitar pedido" at bounding box center [412, 367] width 102 height 34
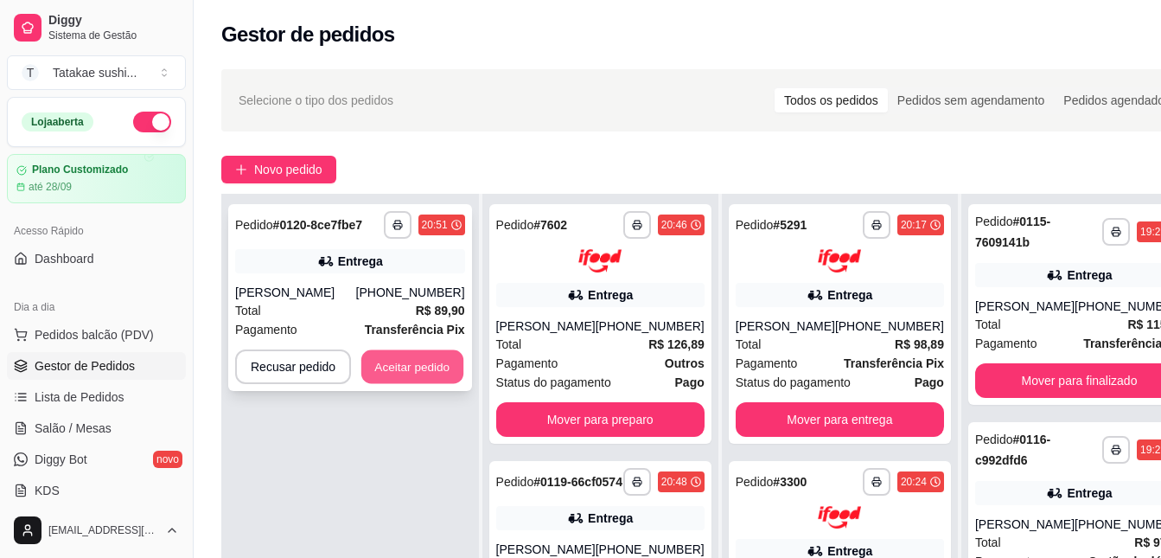
click at [420, 361] on button "Aceitar pedido" at bounding box center [412, 367] width 102 height 34
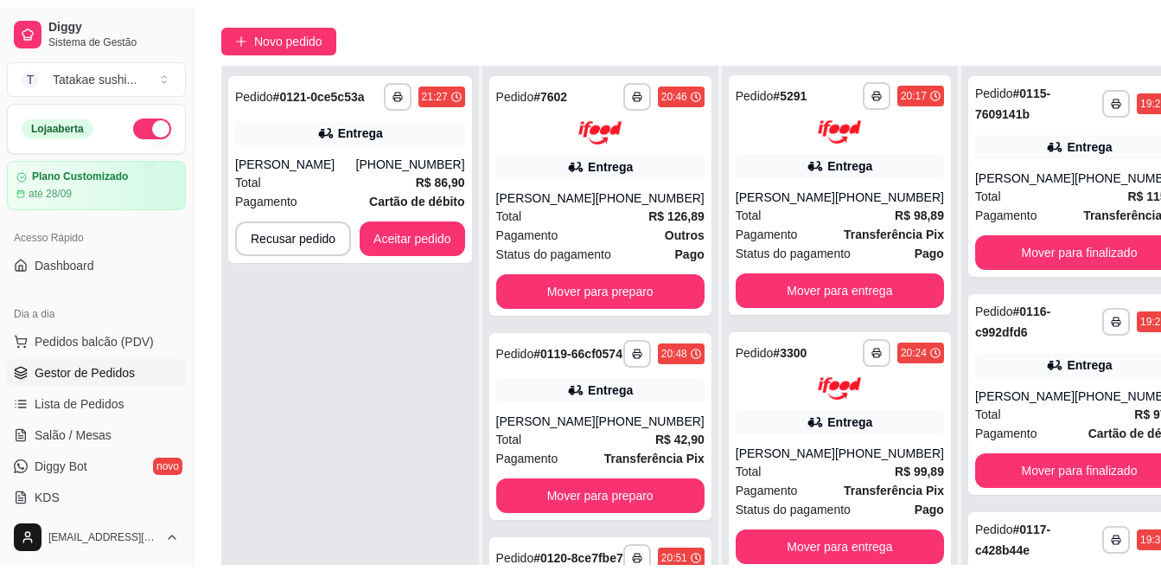
scroll to position [0, 0]
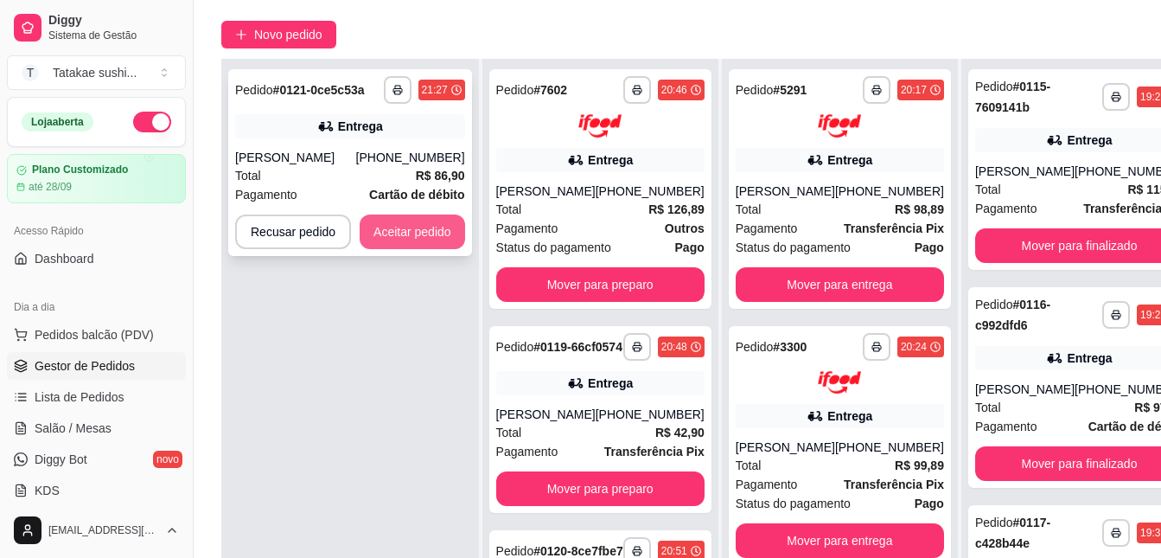
click at [438, 232] on button "Aceitar pedido" at bounding box center [412, 231] width 105 height 35
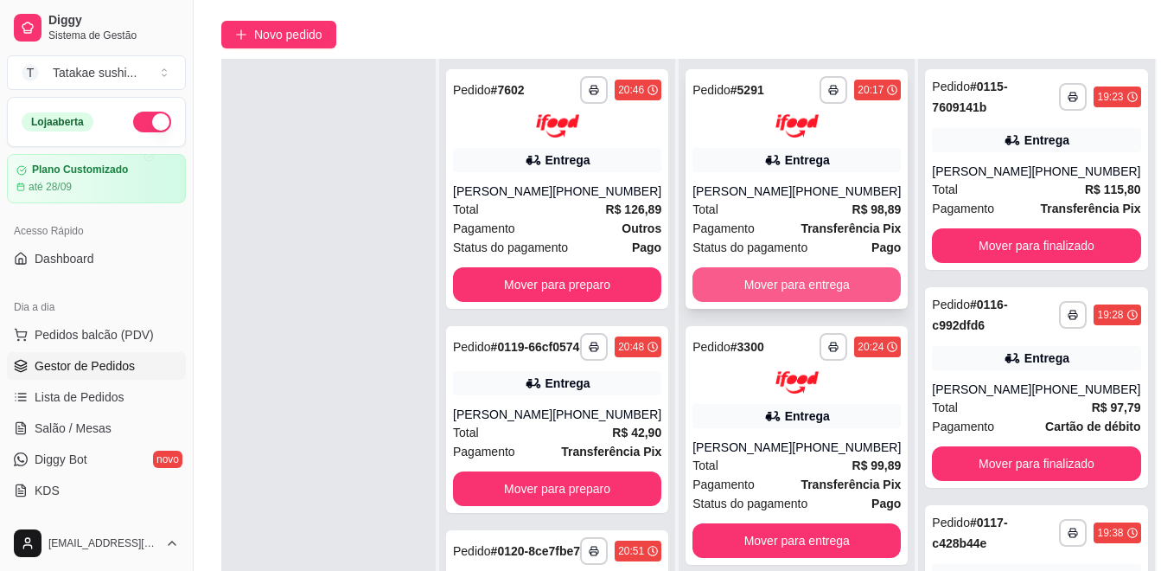
click at [739, 295] on button "Mover para entrega" at bounding box center [796, 284] width 208 height 35
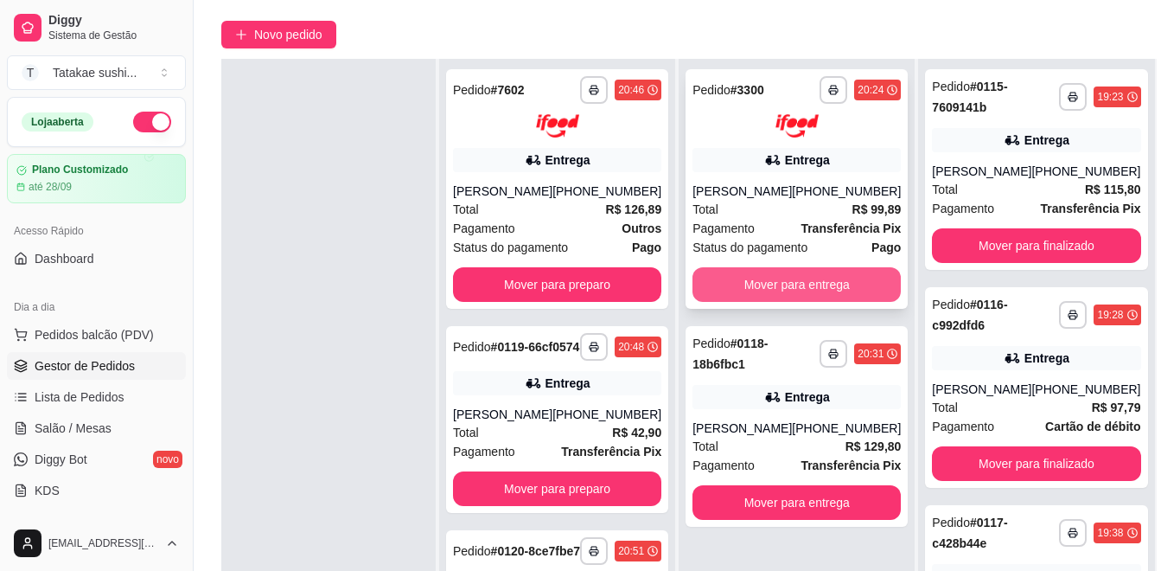
click at [769, 283] on button "Mover para entrega" at bounding box center [796, 284] width 208 height 35
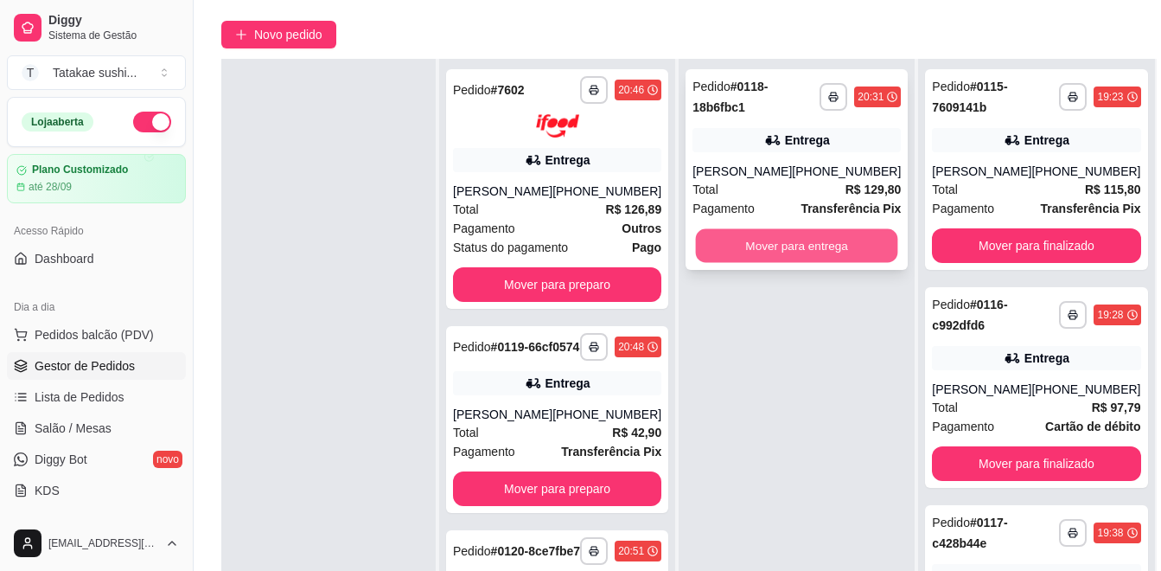
click at [788, 241] on button "Mover para entrega" at bounding box center [797, 246] width 202 height 34
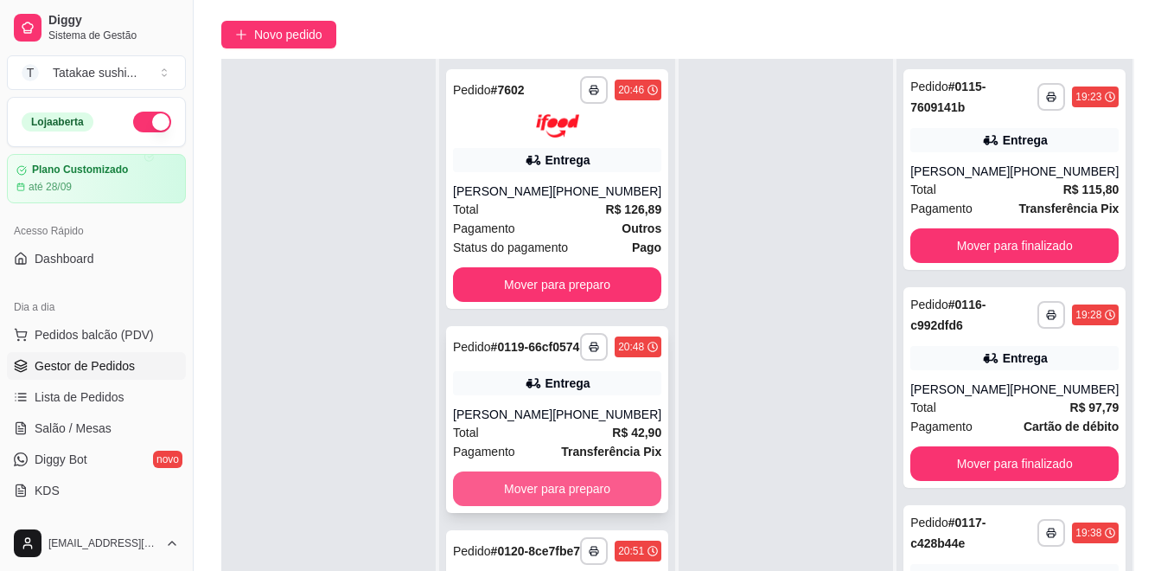
click at [526, 498] on button "Mover para preparo" at bounding box center [557, 488] width 208 height 35
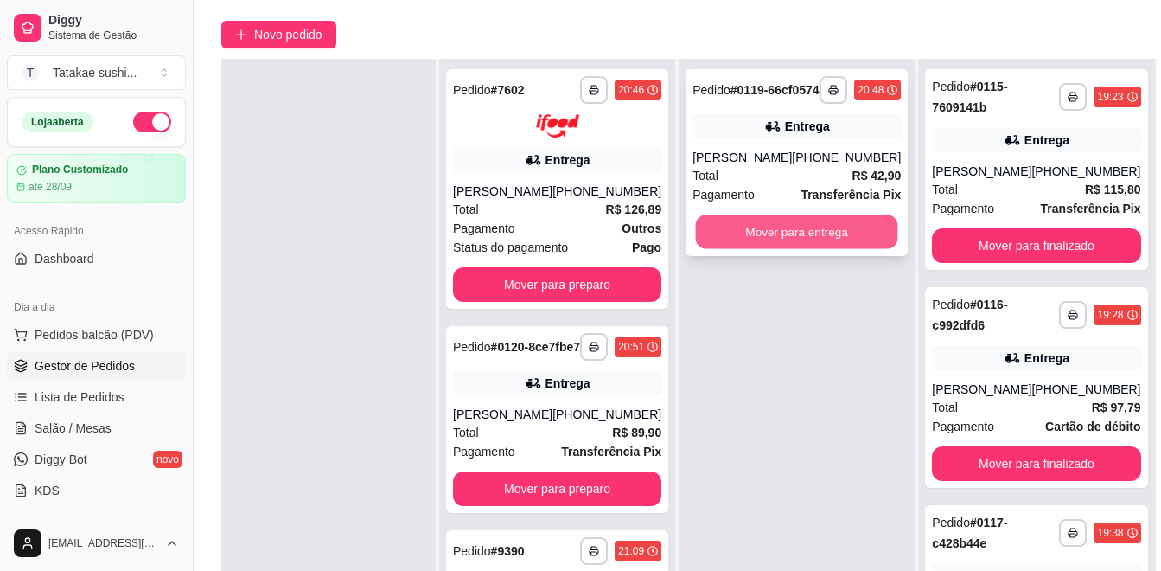
click at [771, 243] on button "Mover para entrega" at bounding box center [797, 232] width 202 height 34
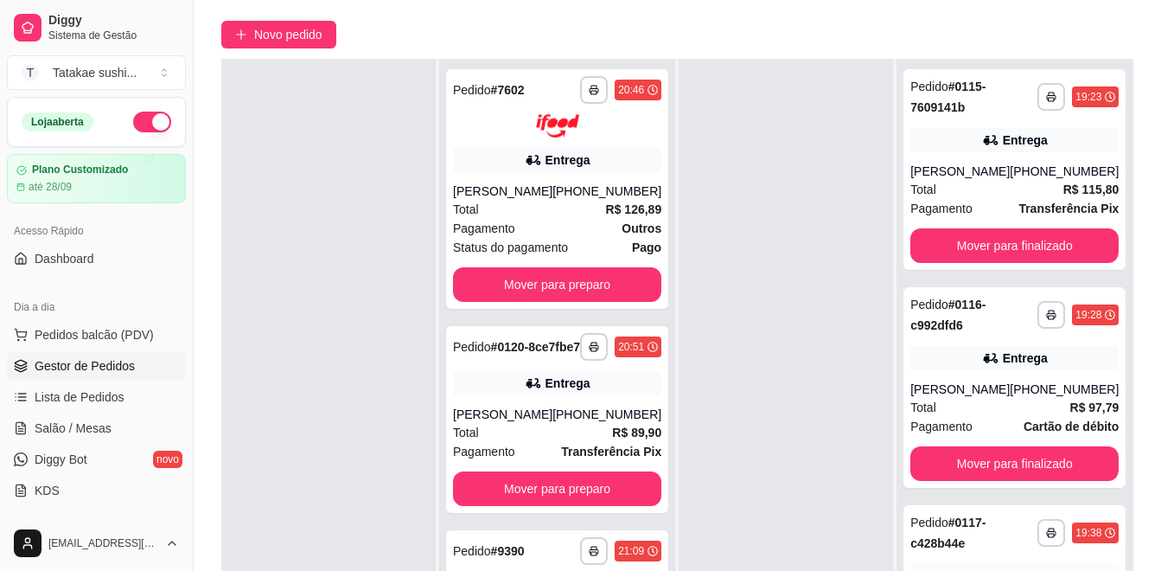
scroll to position [32, 0]
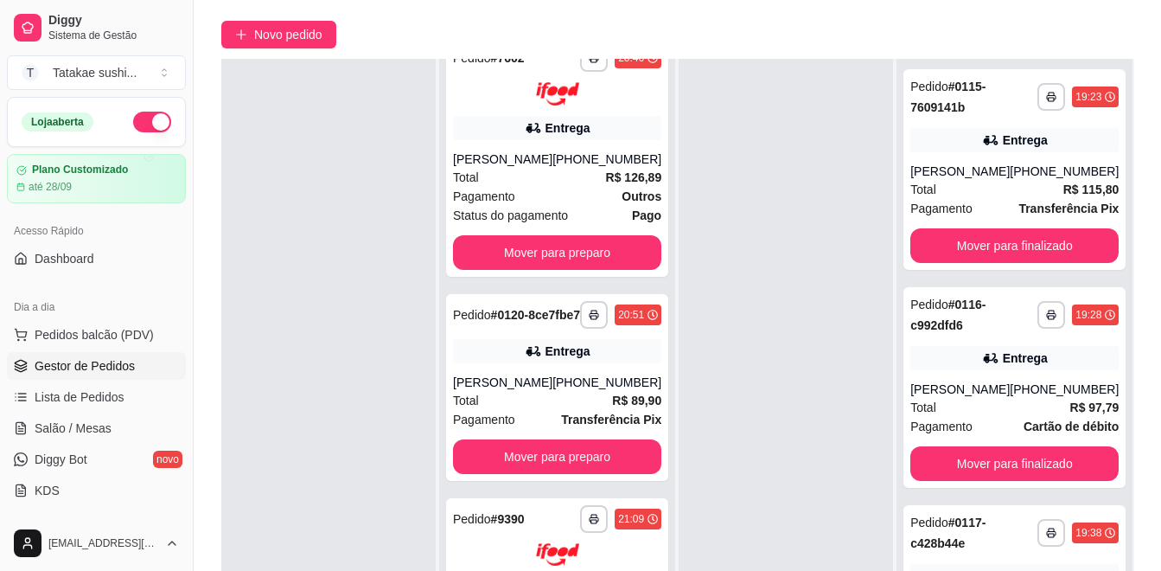
drag, startPoint x: 743, startPoint y: 479, endPoint x: 743, endPoint y: 569, distance: 89.9
click at [743, 436] on html "**********" at bounding box center [580, 150] width 1161 height 571
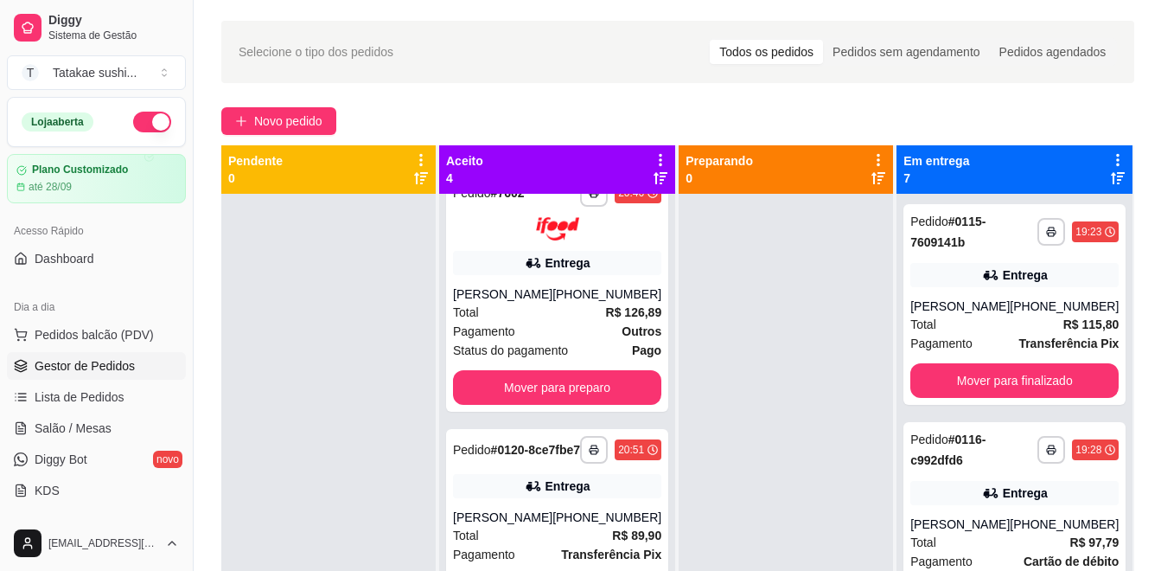
scroll to position [0, 0]
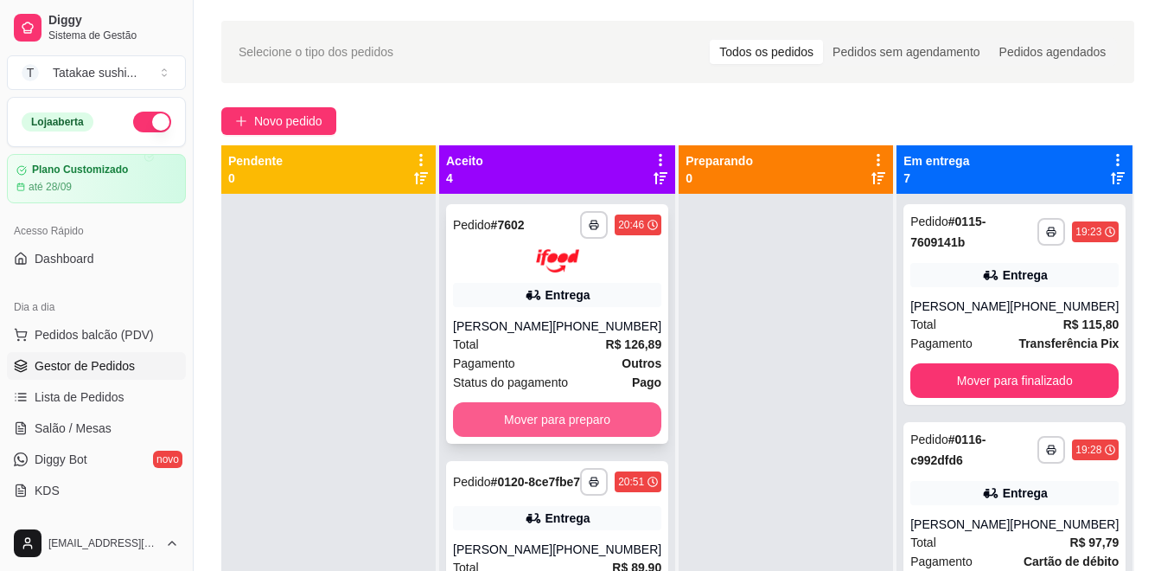
click at [553, 412] on button "Mover para preparo" at bounding box center [557, 419] width 208 height 35
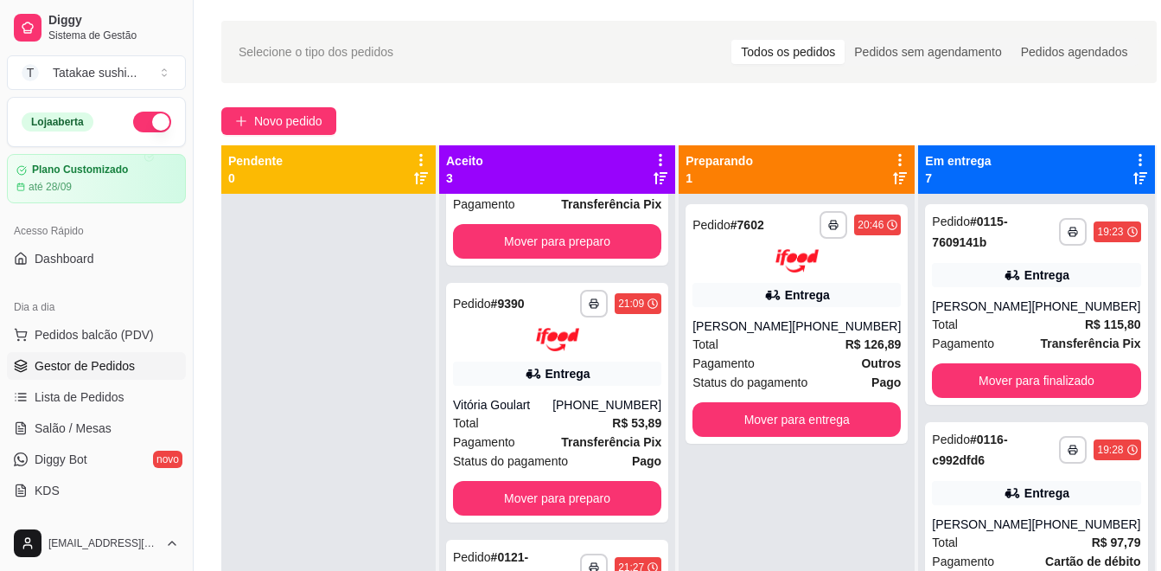
scroll to position [156, 0]
click at [749, 414] on button "Mover para entrega" at bounding box center [797, 419] width 202 height 34
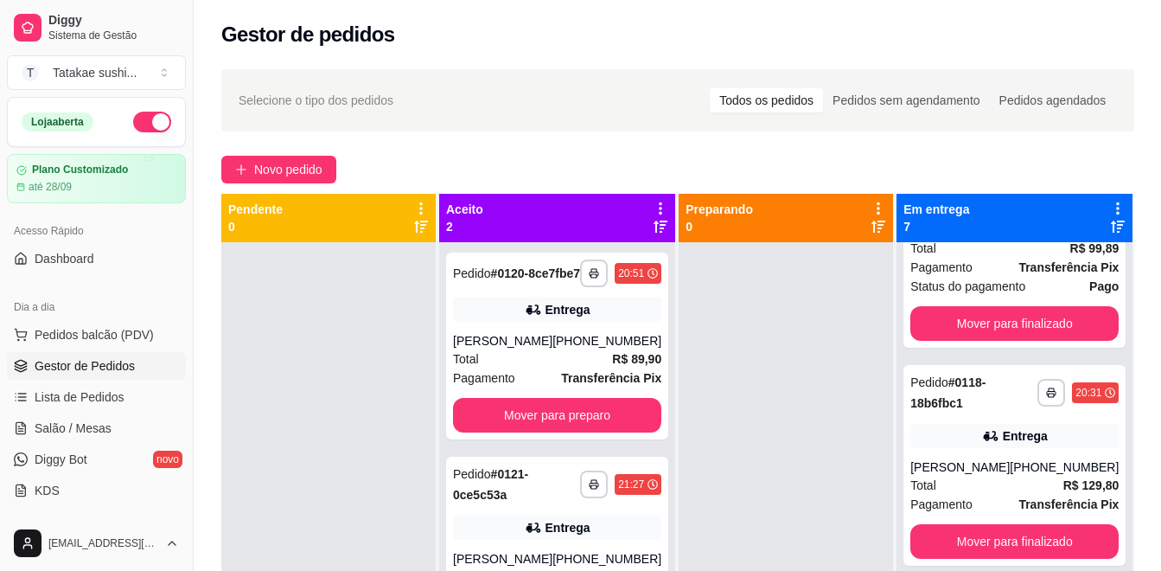
scroll to position [799, 0]
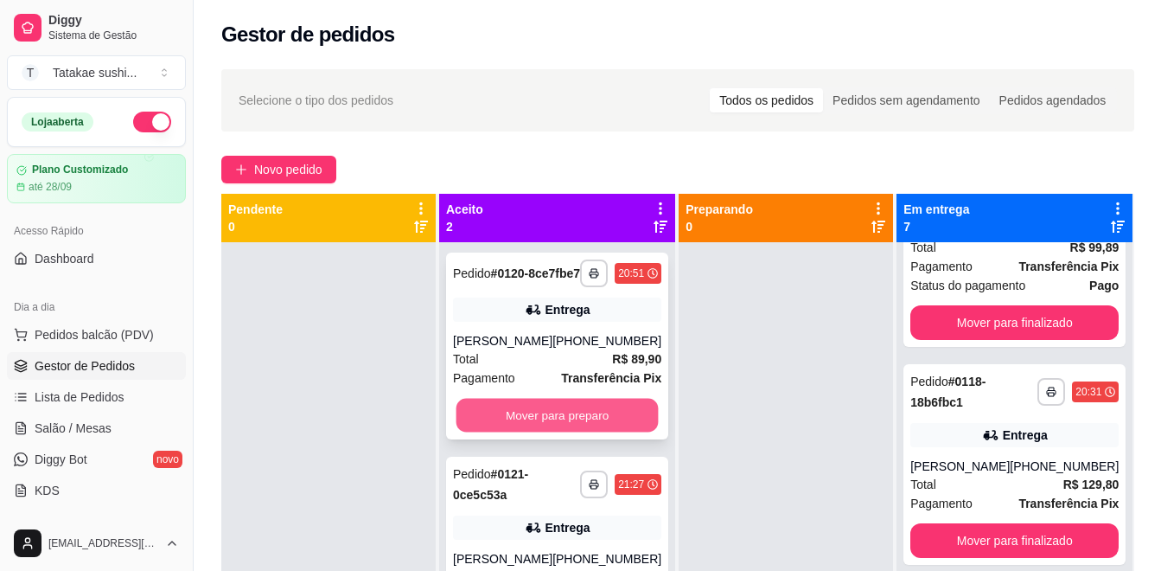
click at [531, 424] on button "Mover para preparo" at bounding box center [557, 416] width 202 height 34
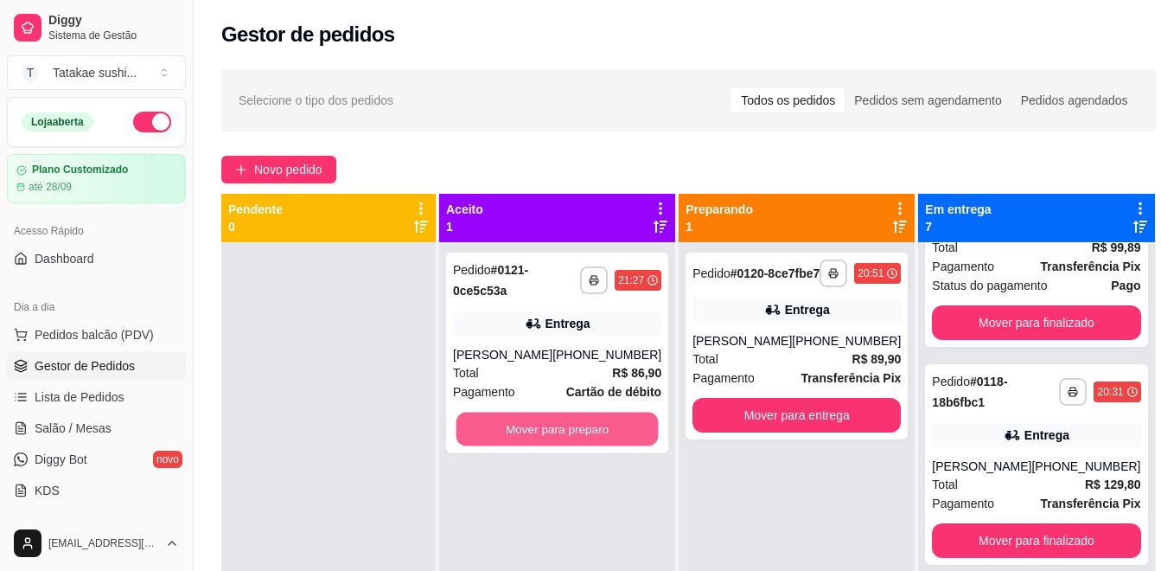
click at [531, 424] on button "Mover para preparo" at bounding box center [557, 429] width 202 height 34
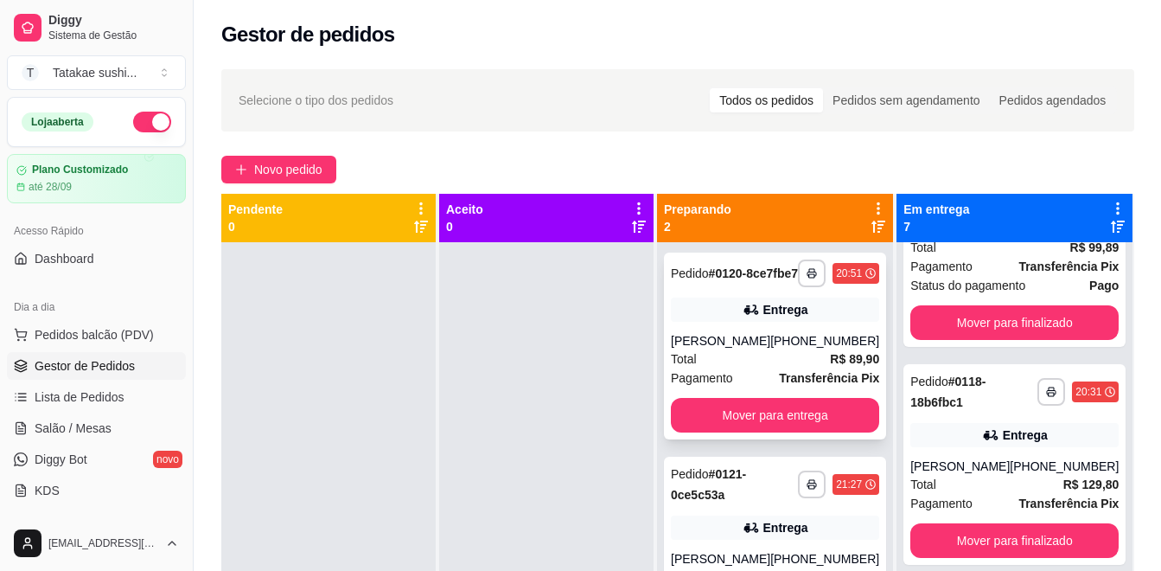
click at [789, 318] on div "Entrega" at bounding box center [785, 309] width 45 height 17
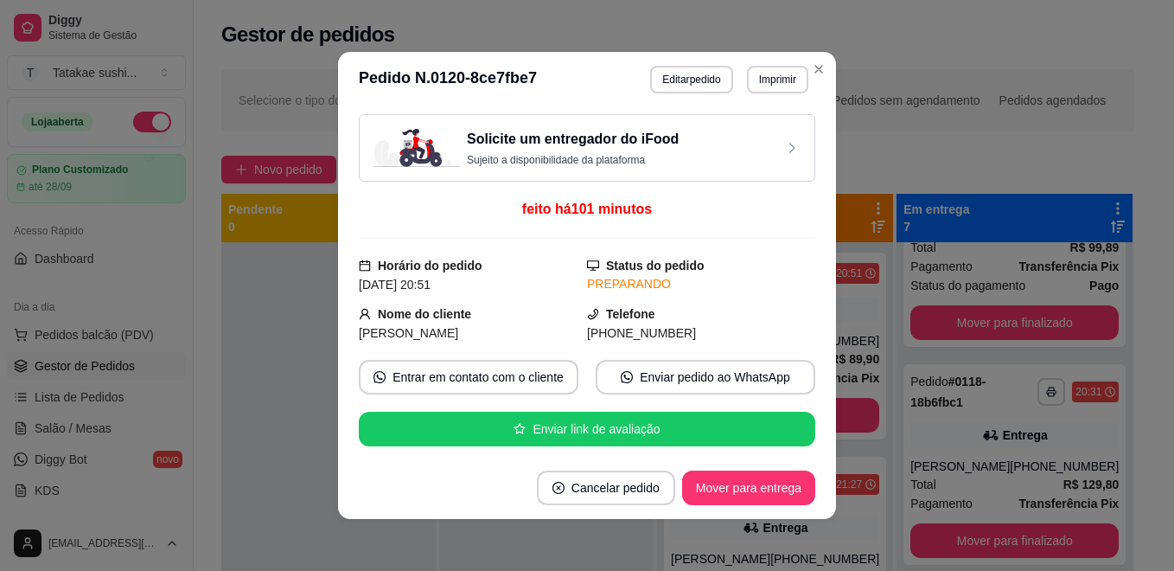
click at [606, 138] on h3 "Solicite um entregador do iFood" at bounding box center [573, 139] width 212 height 21
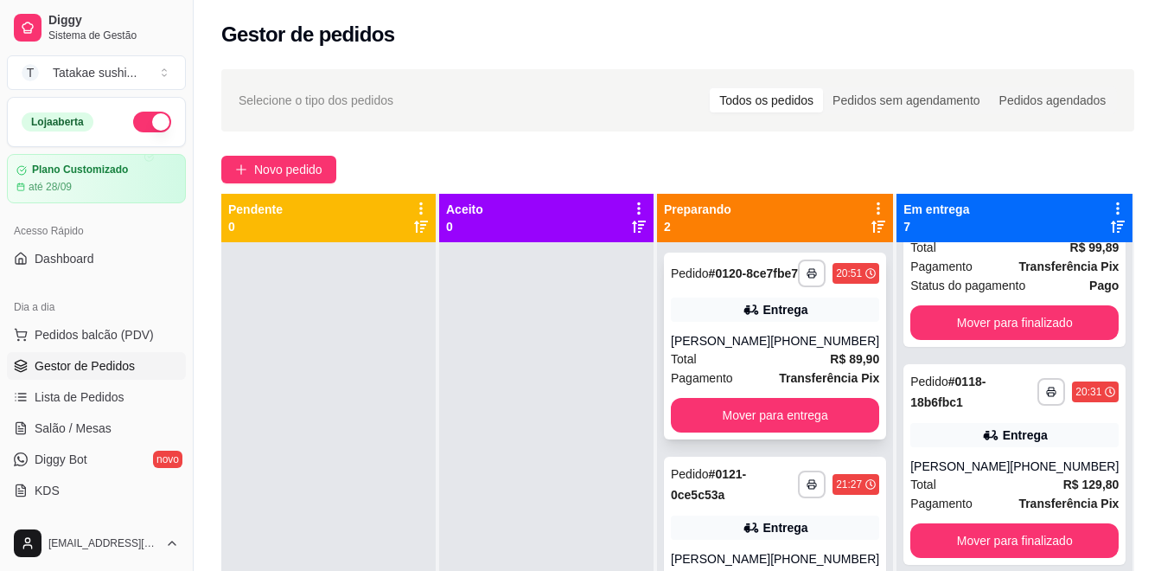
click at [707, 315] on div "Entrega" at bounding box center [775, 309] width 208 height 24
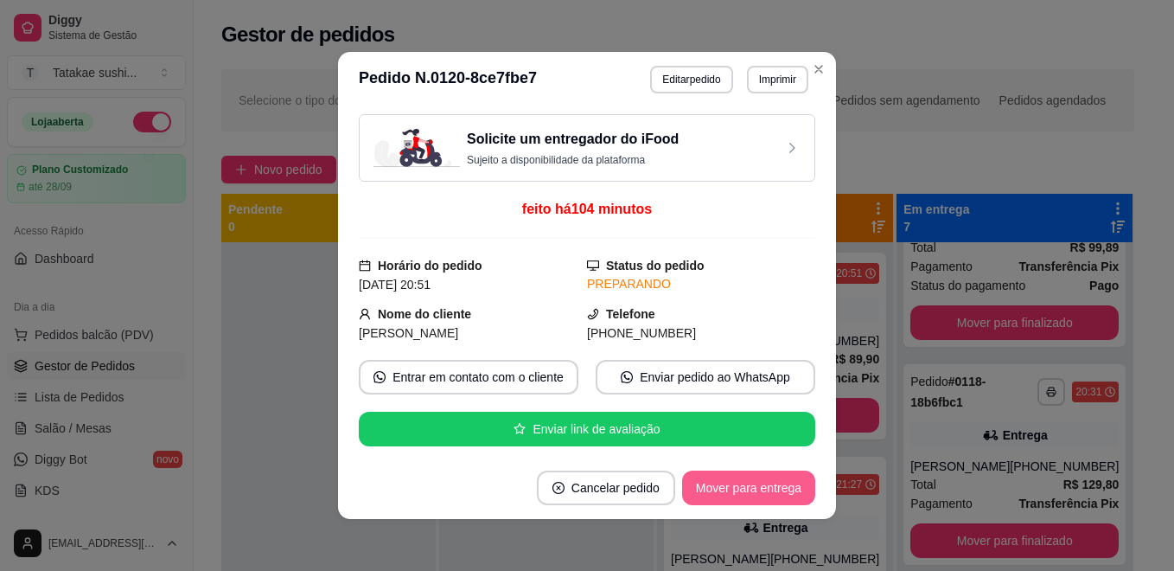
click at [734, 481] on button "Mover para entrega" at bounding box center [748, 487] width 133 height 35
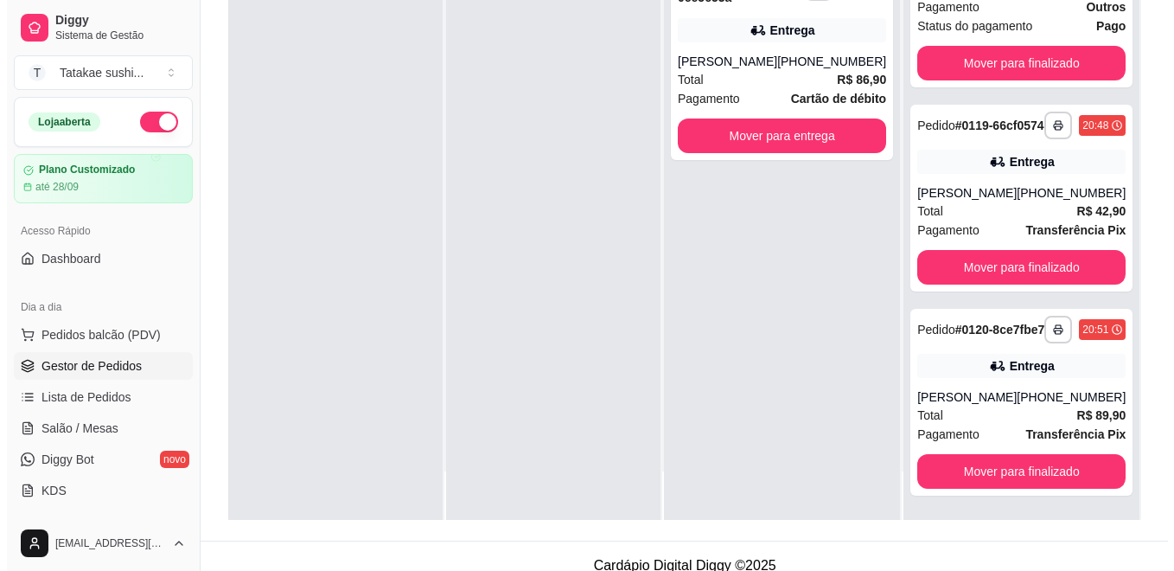
scroll to position [264, 0]
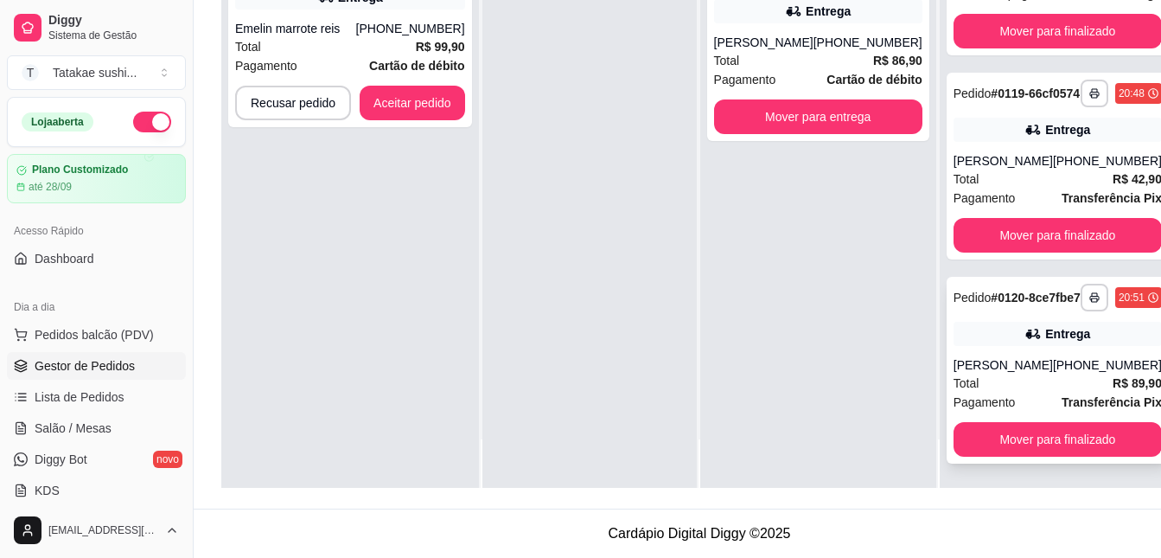
click at [1024, 309] on div "**********" at bounding box center [1058, 370] width 222 height 187
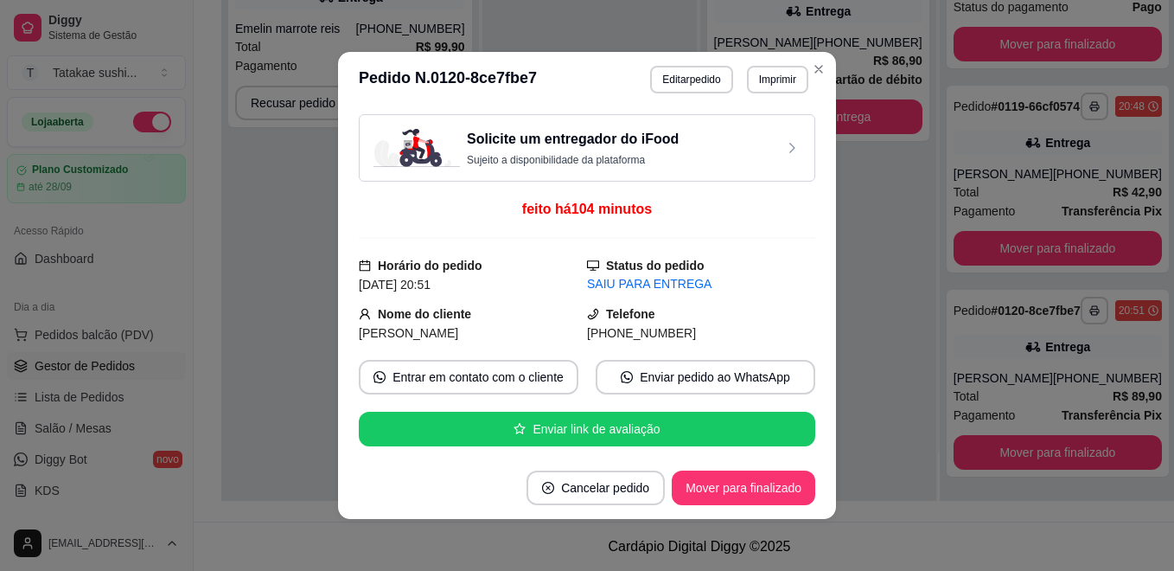
click at [639, 157] on p "Sujeito a disponibilidade da plataforma" at bounding box center [573, 160] width 212 height 14
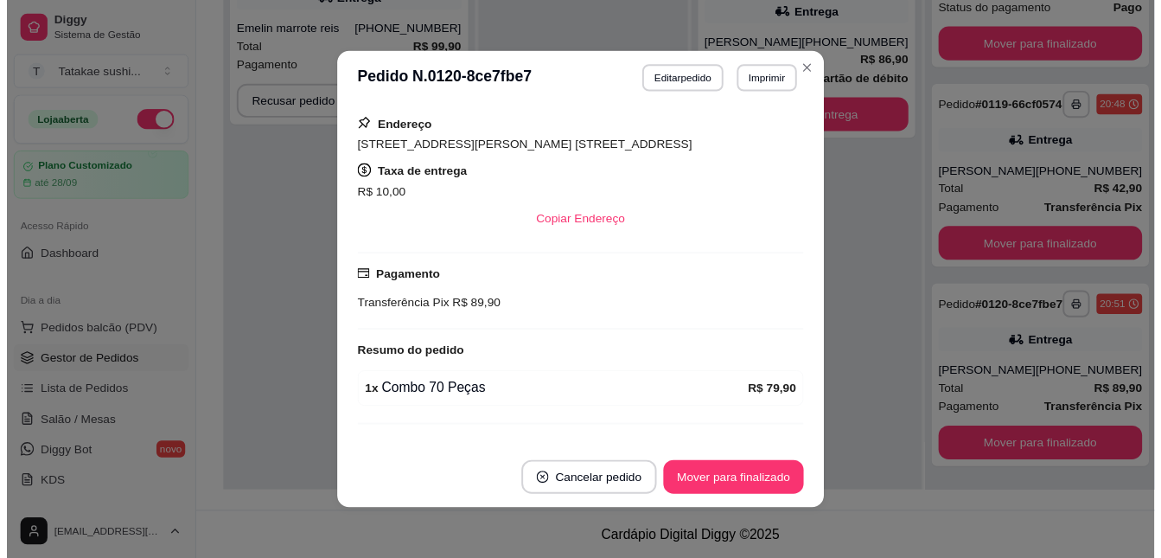
scroll to position [421, 0]
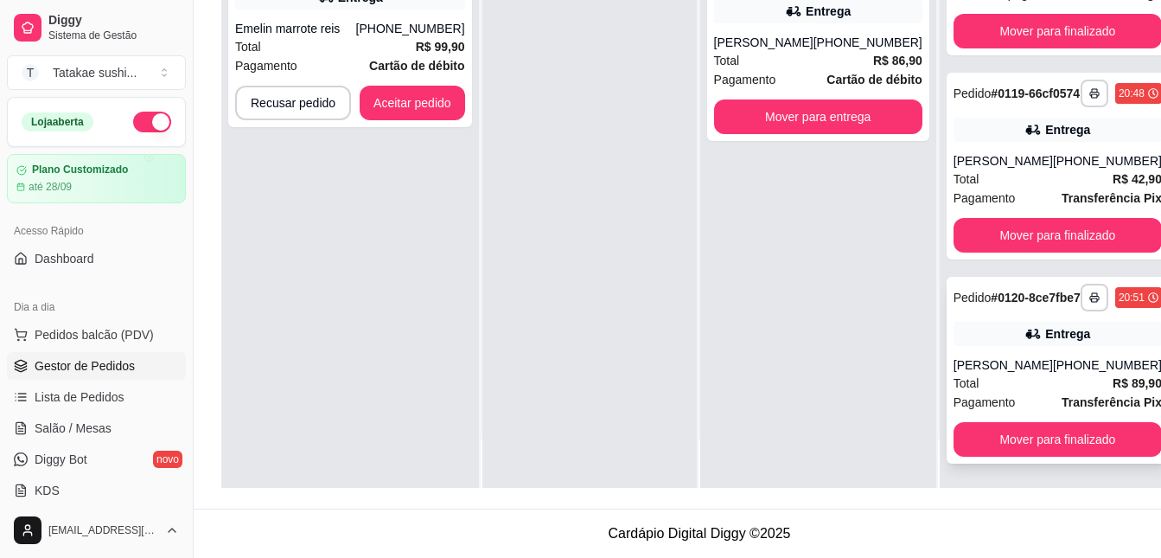
click at [1045, 334] on div "Entrega" at bounding box center [1067, 333] width 45 height 17
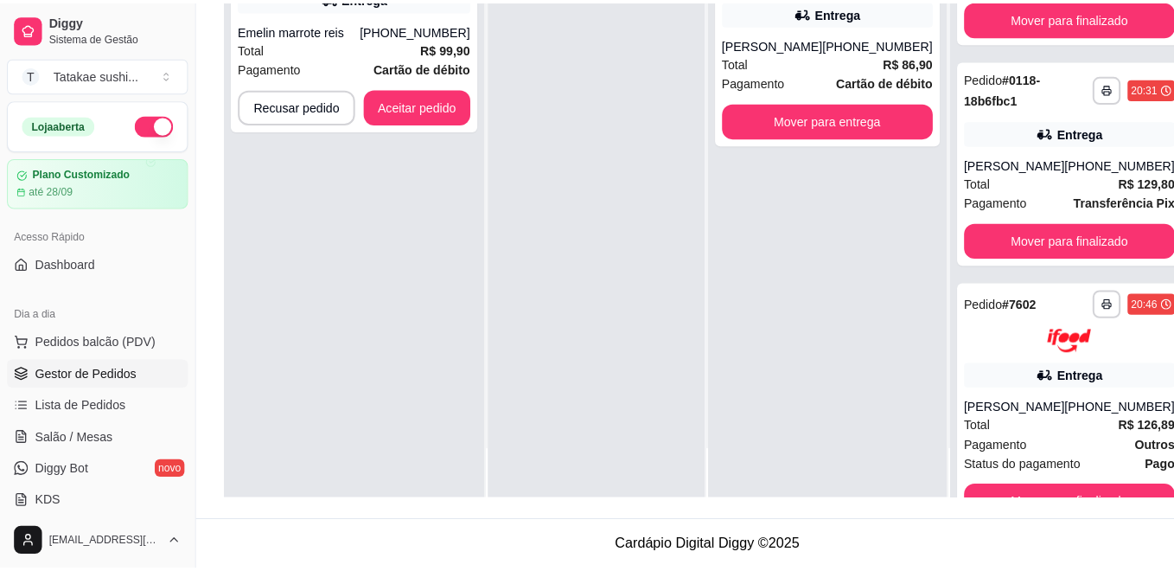
scroll to position [310, 0]
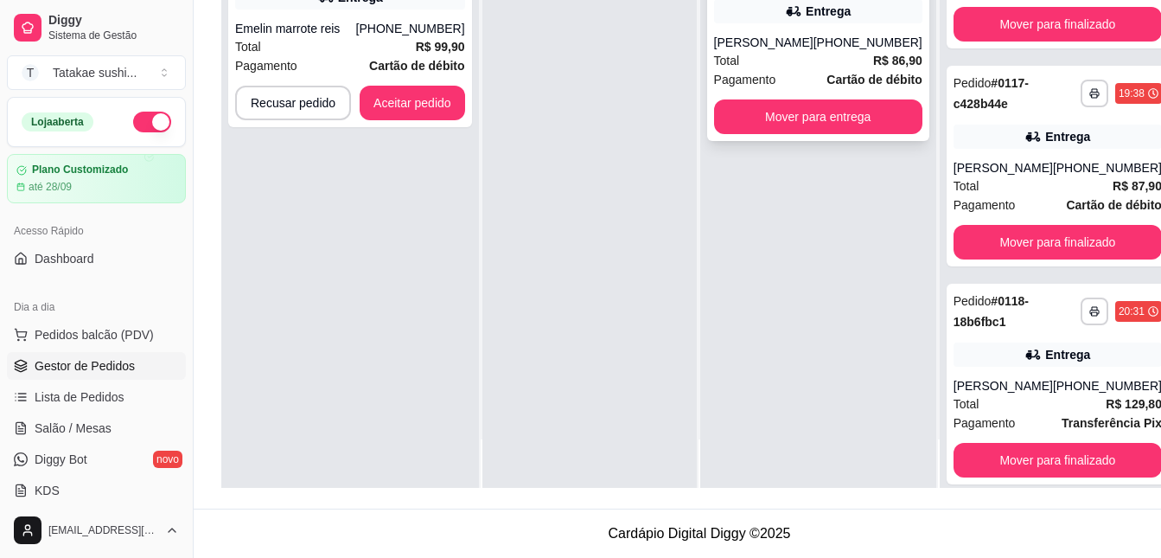
click at [869, 26] on div "**********" at bounding box center [818, 40] width 222 height 201
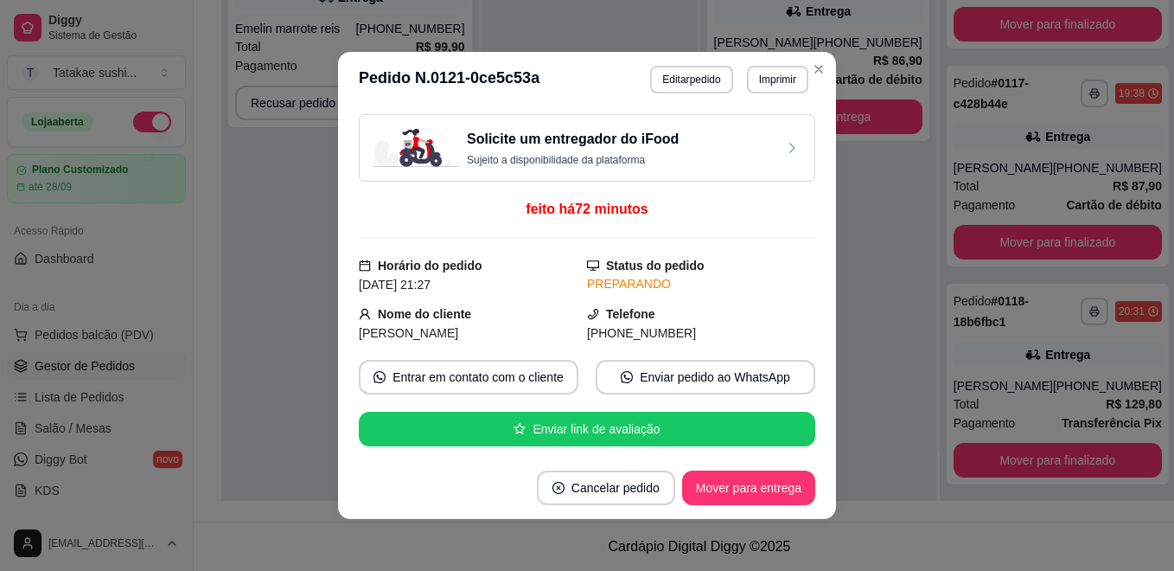
drag, startPoint x: 808, startPoint y: 188, endPoint x: 805, endPoint y: 215, distance: 27.0
click at [805, 215] on div "Solicite um entregador do iFood Sujeito a disponibilidade da plataforma feito h…" at bounding box center [587, 281] width 456 height 335
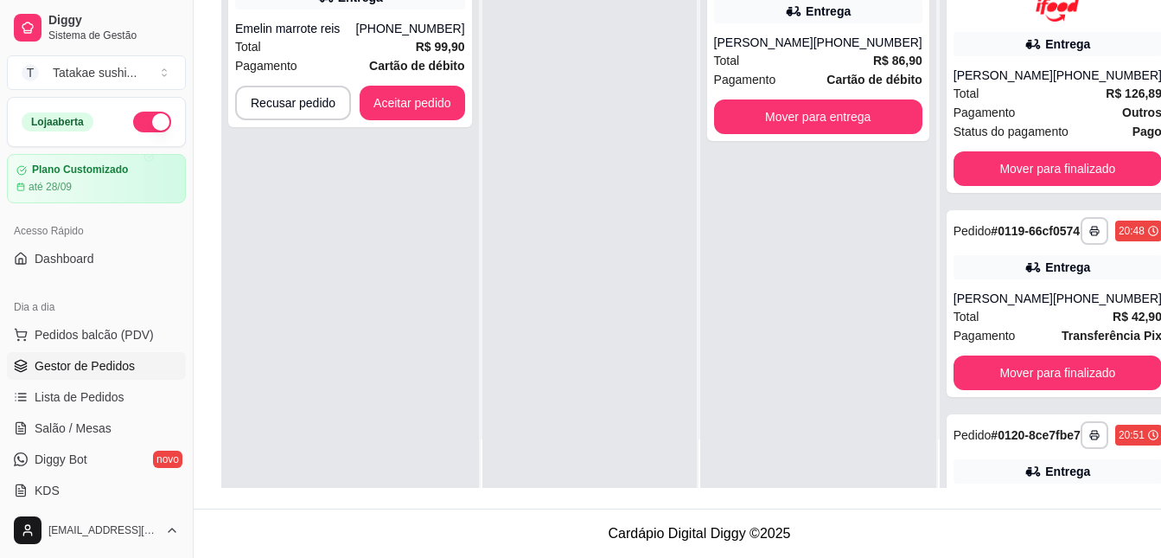
scroll to position [1028, 0]
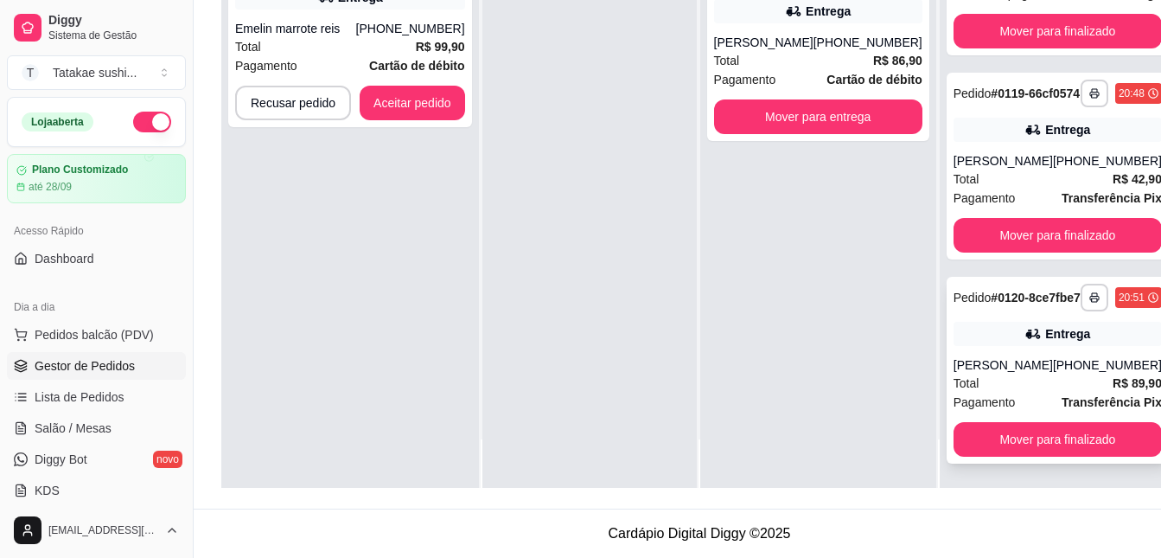
click at [1045, 325] on div "Entrega" at bounding box center [1067, 333] width 45 height 17
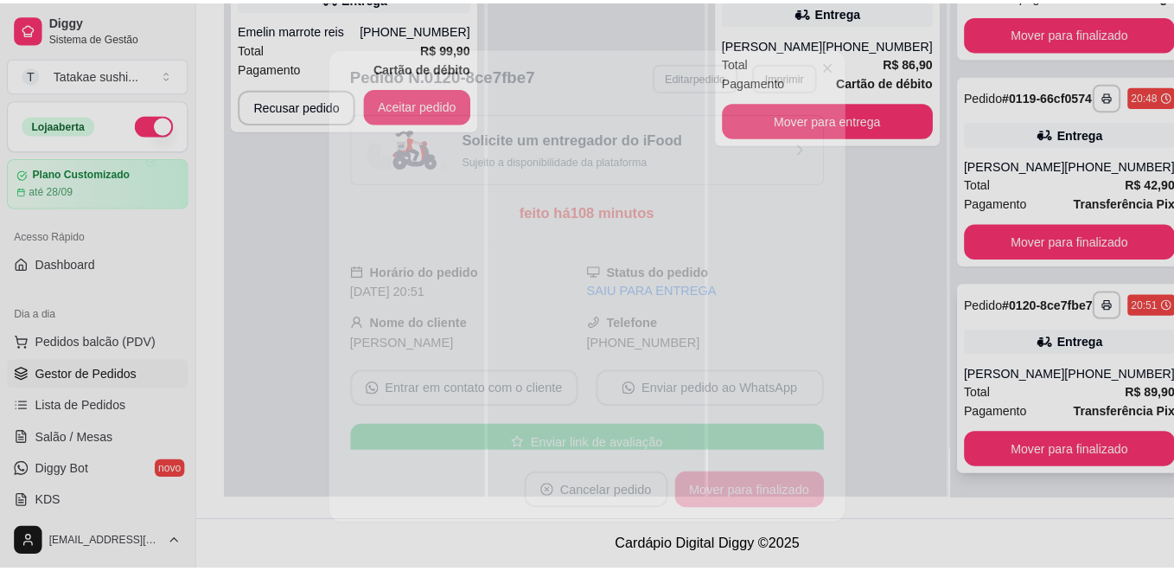
scroll to position [264, 0]
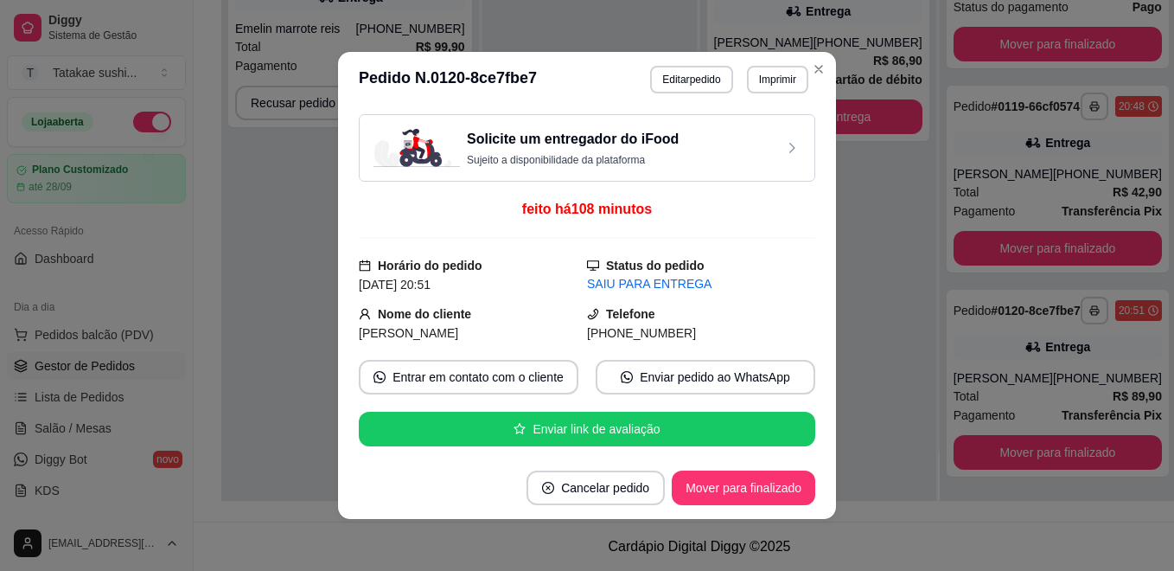
click at [591, 146] on h3 "Solicite um entregador do iFood" at bounding box center [573, 139] width 212 height 21
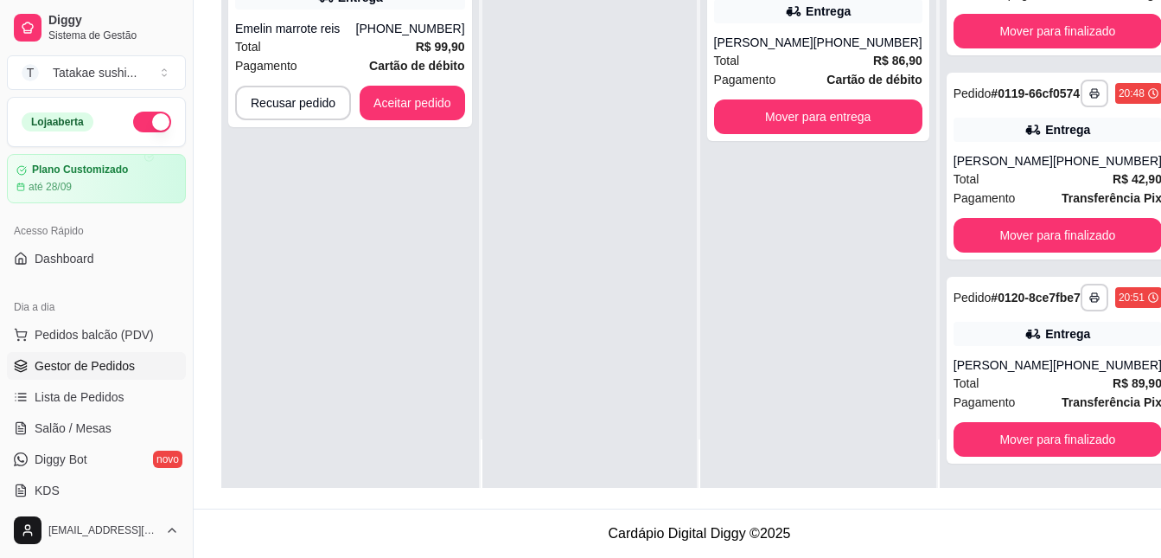
click at [150, 113] on button "button" at bounding box center [152, 122] width 38 height 21
click at [443, 102] on button "Aceitar pedido" at bounding box center [412, 103] width 105 height 35
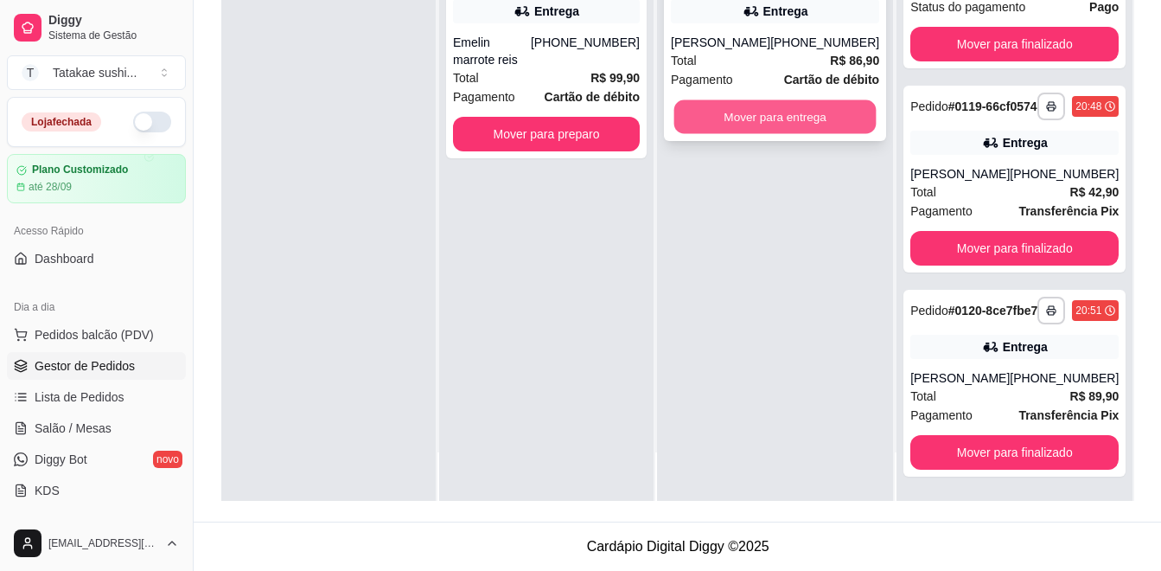
click at [737, 118] on button "Mover para entrega" at bounding box center [775, 117] width 202 height 34
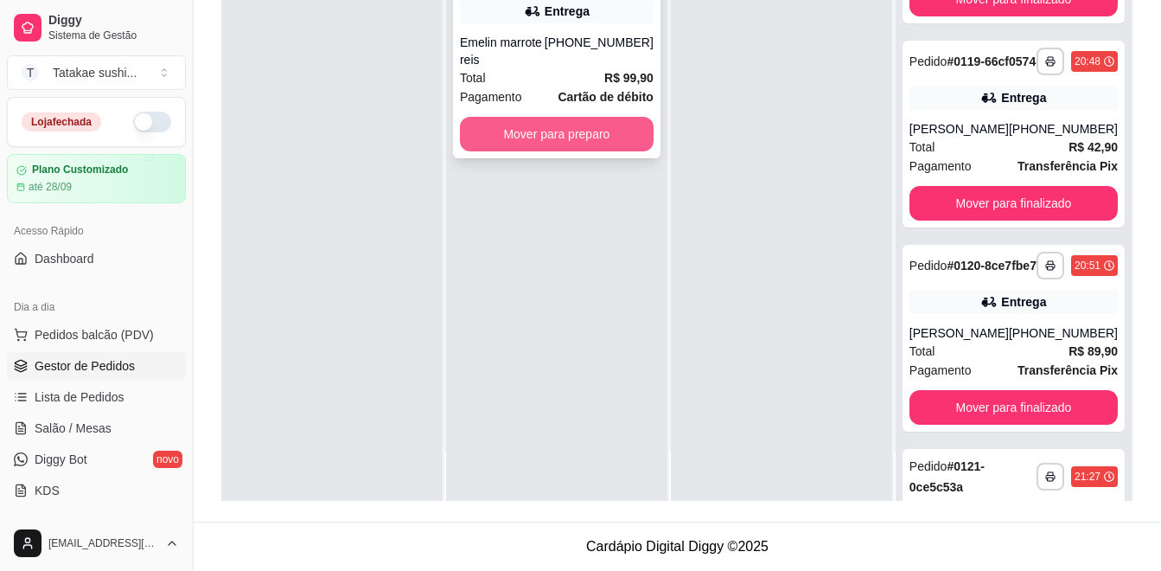
click at [591, 117] on button "Mover para preparo" at bounding box center [557, 134] width 194 height 35
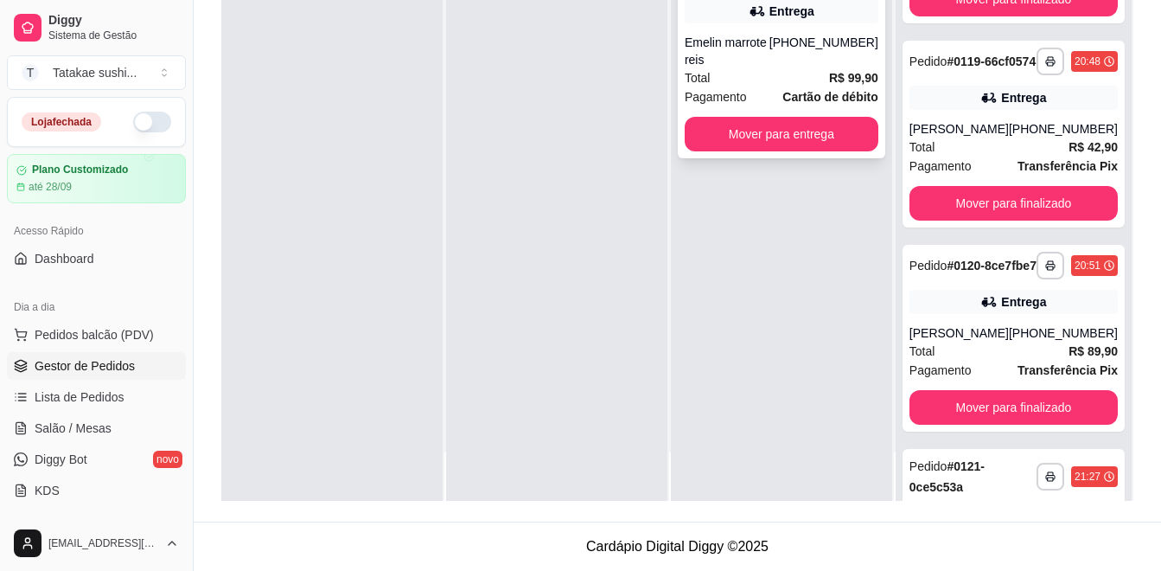
click at [745, 68] on div "Total R$ 99,90" at bounding box center [782, 77] width 194 height 19
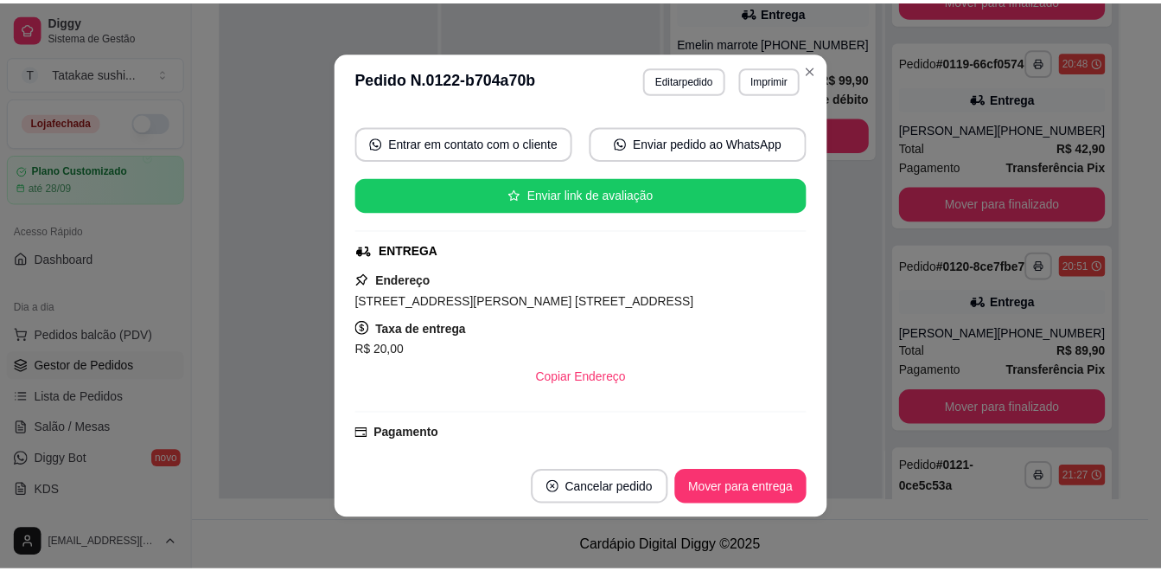
scroll to position [0, 0]
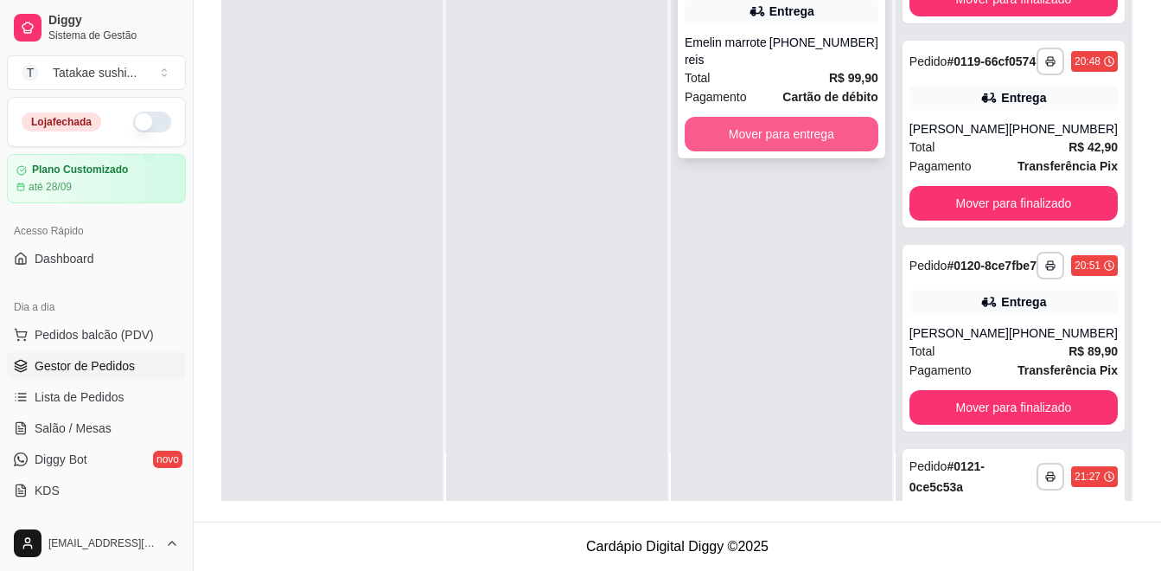
click at [795, 119] on button "Mover para entrega" at bounding box center [782, 134] width 194 height 35
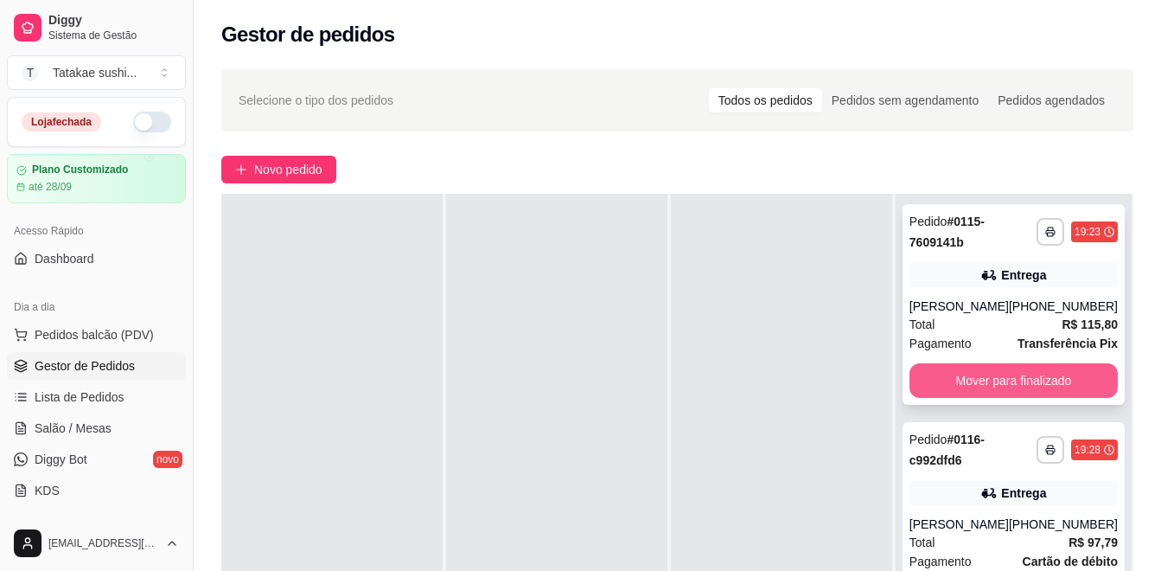
click at [978, 375] on button "Mover para finalizado" at bounding box center [1013, 380] width 208 height 35
click at [976, 375] on button "Mover para finalizado" at bounding box center [1013, 381] width 202 height 34
click at [976, 375] on button "Mover para finalizado" at bounding box center [1013, 380] width 208 height 35
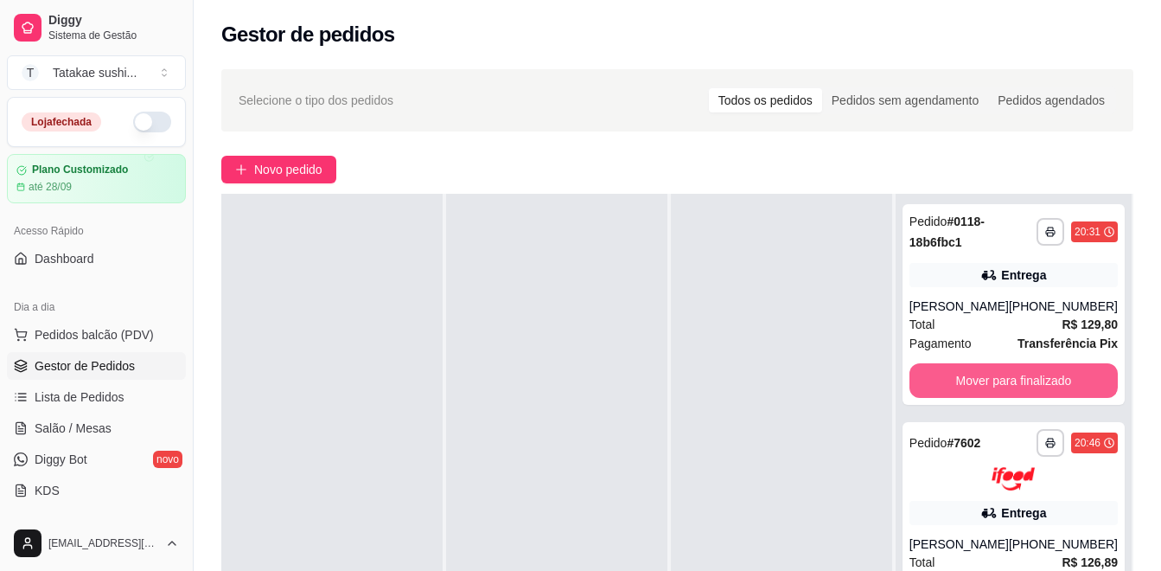
click at [976, 375] on button "Mover para finalizado" at bounding box center [1013, 380] width 208 height 35
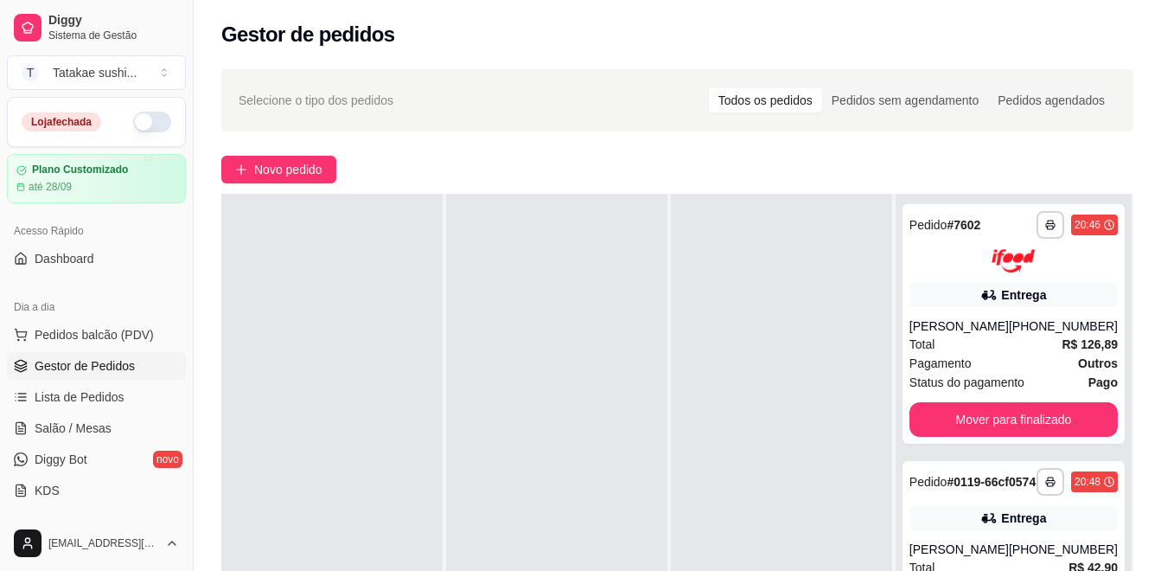
click at [976, 375] on span "Status do pagamento" at bounding box center [966, 382] width 115 height 19
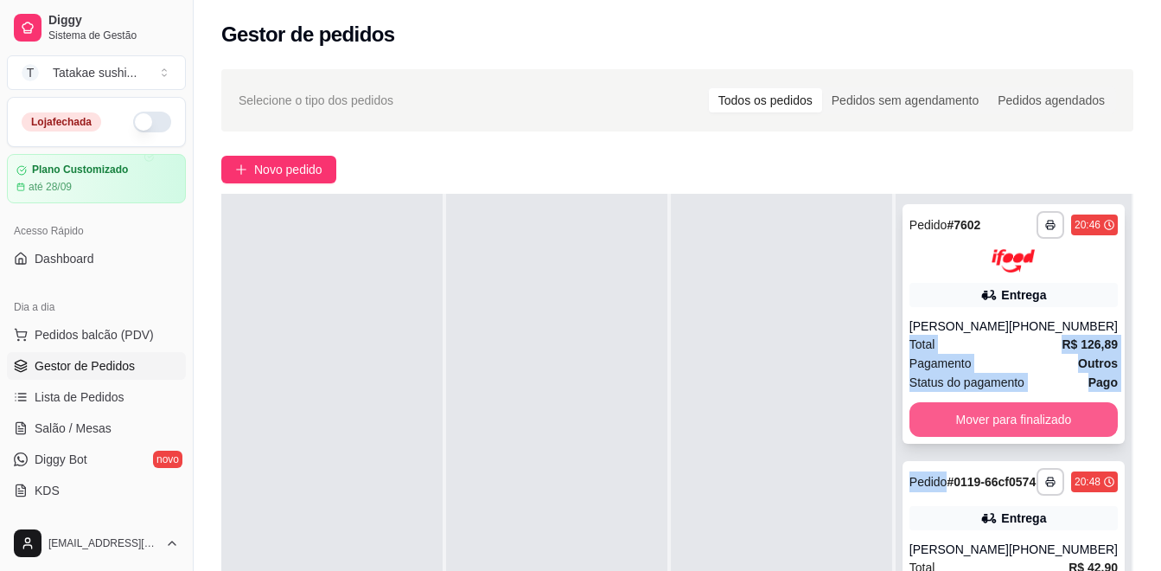
drag, startPoint x: 902, startPoint y: 350, endPoint x: 978, endPoint y: 420, distance: 103.4
click at [978, 420] on div "**********" at bounding box center [1014, 479] width 236 height 571
click at [978, 420] on button "Mover para finalizado" at bounding box center [1013, 419] width 202 height 34
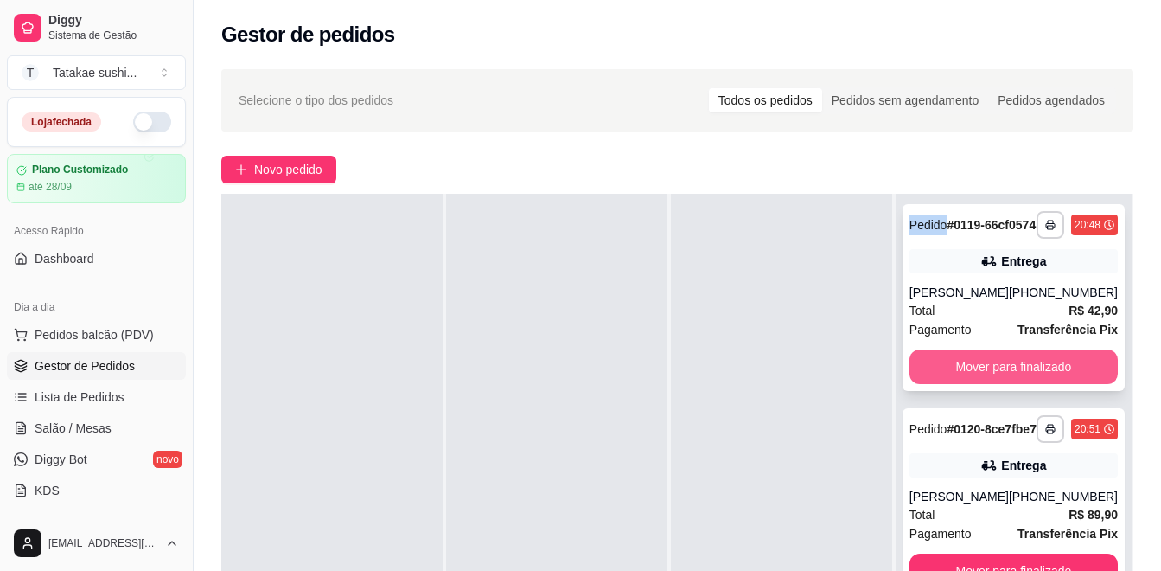
click at [979, 379] on button "Mover para finalizado" at bounding box center [1013, 366] width 208 height 35
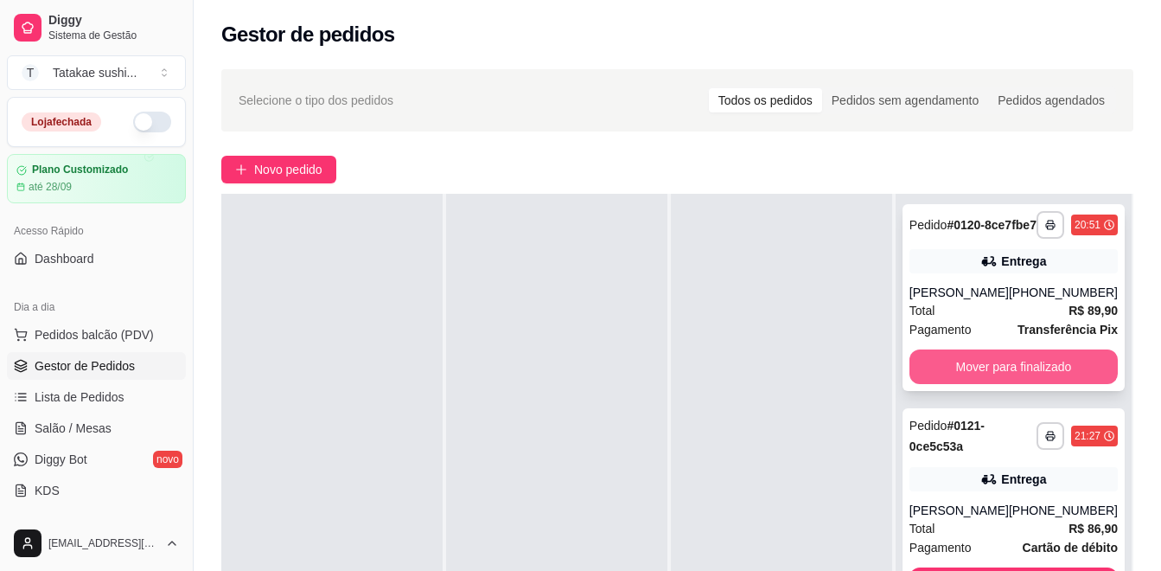
click at [978, 384] on button "Mover para finalizado" at bounding box center [1013, 366] width 208 height 35
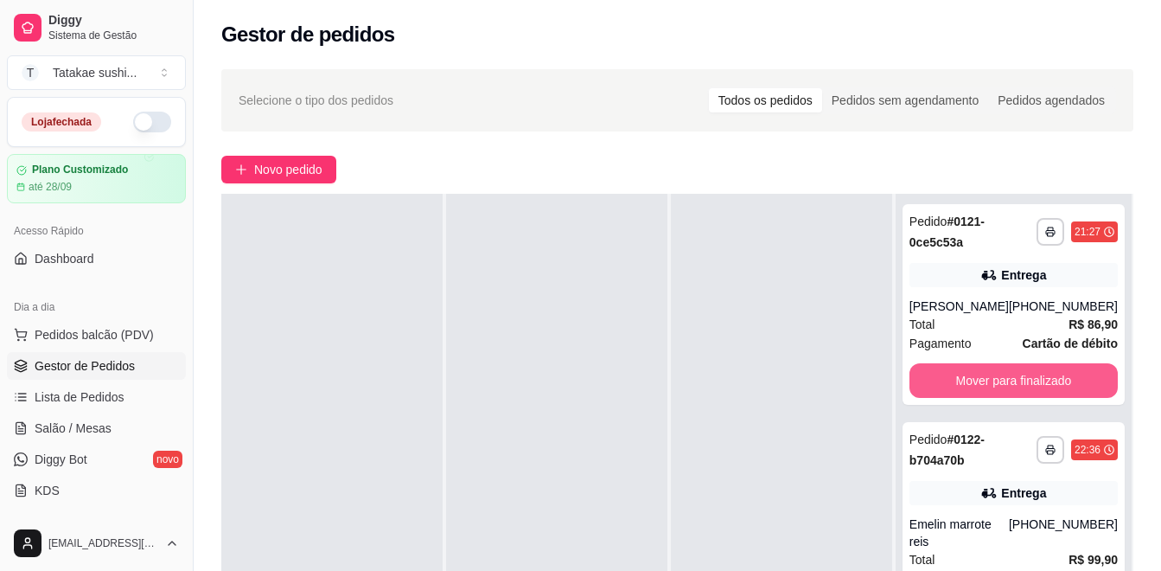
click at [978, 385] on button "Mover para finalizado" at bounding box center [1013, 380] width 208 height 35
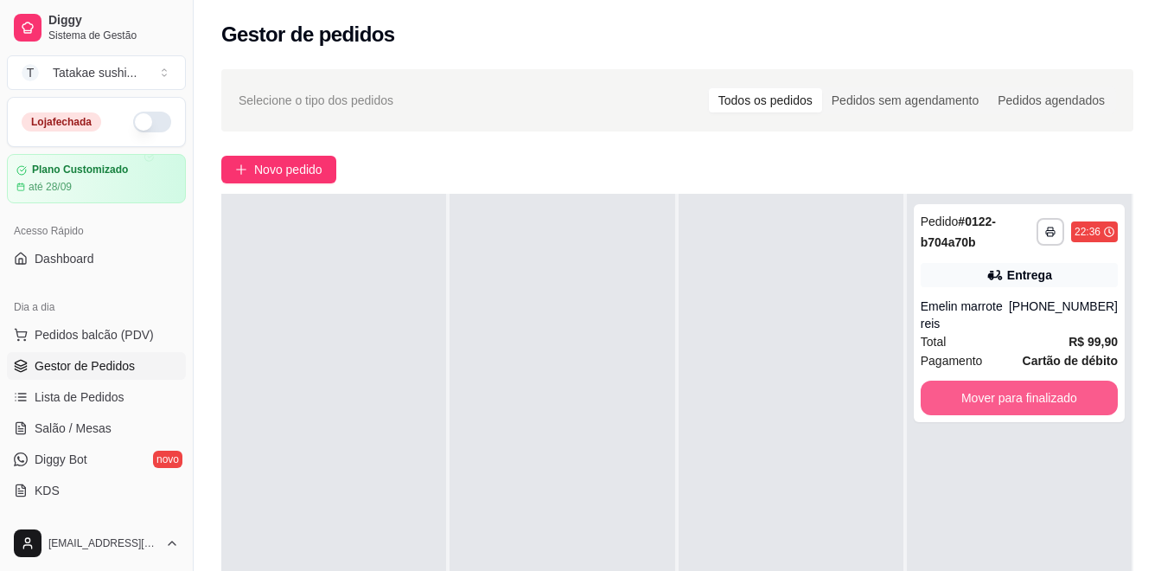
click at [978, 385] on button "Mover para finalizado" at bounding box center [1019, 397] width 197 height 35
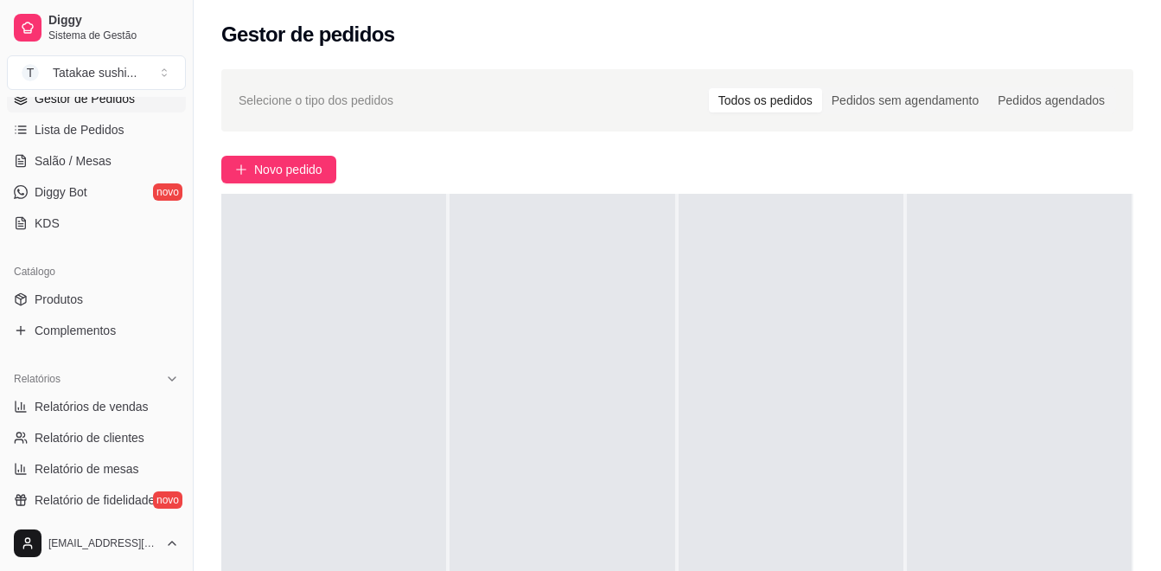
scroll to position [307, 0]
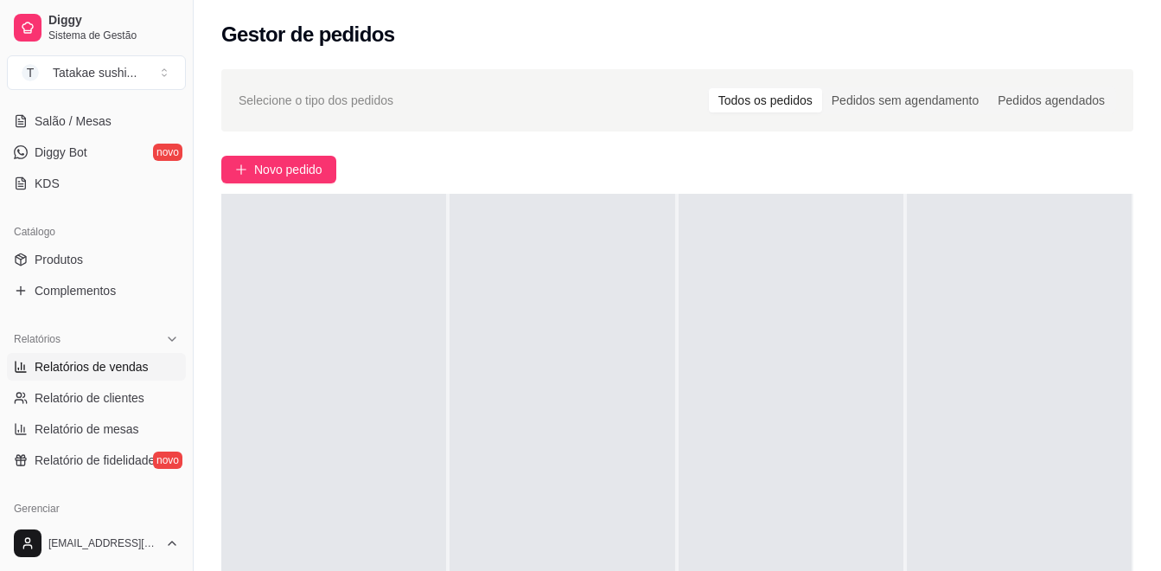
click at [77, 360] on span "Relatórios de vendas" at bounding box center [92, 366] width 114 height 17
select select "ALL"
select select "0"
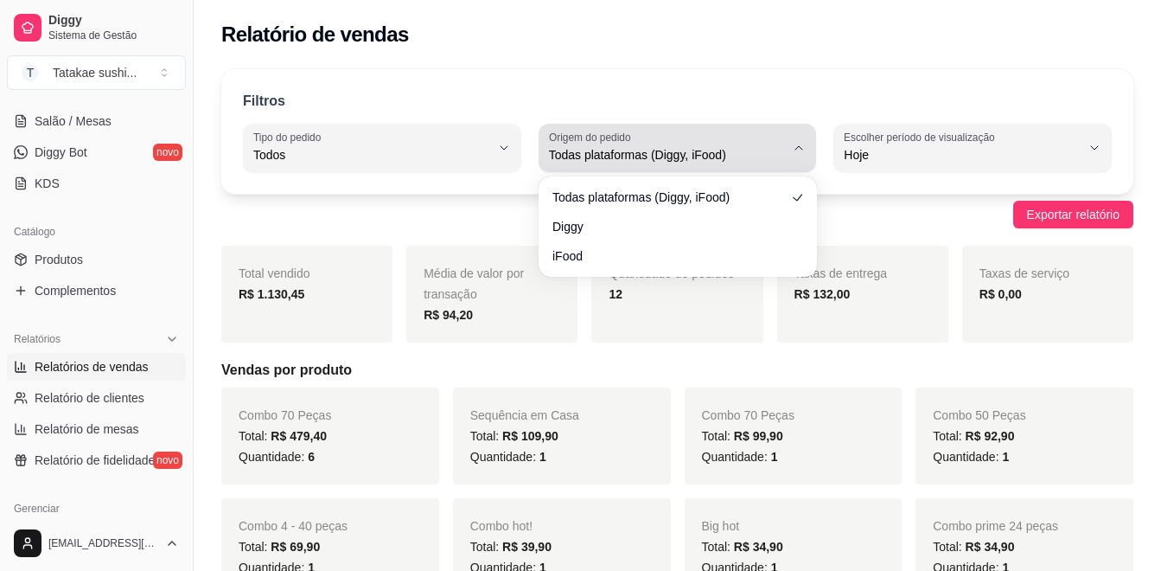
click at [738, 147] on span "Todas plataformas (Diggy, iFood)" at bounding box center [667, 154] width 237 height 17
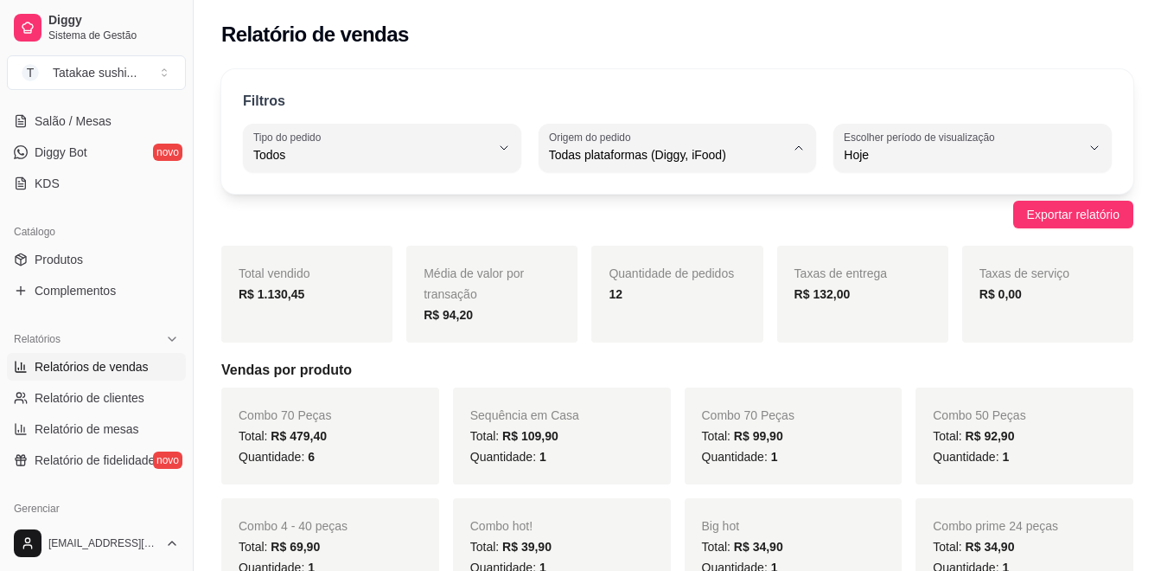
click at [666, 220] on span "Diggy" at bounding box center [669, 224] width 224 height 16
type input "DIGGY"
select select "DIGGY"
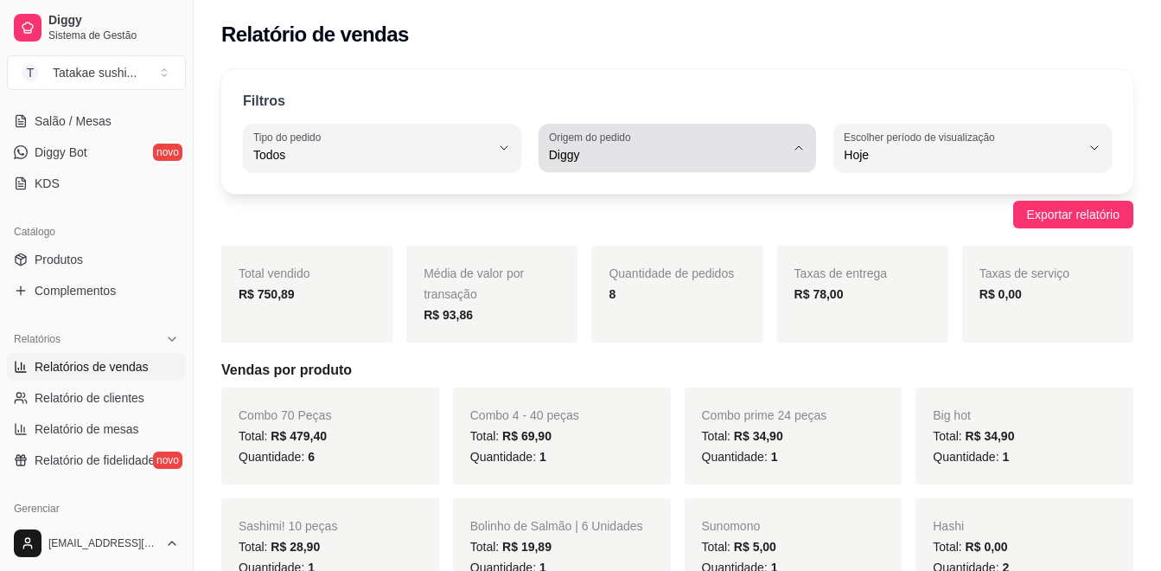
click at [737, 143] on div "Diggy" at bounding box center [667, 148] width 237 height 35
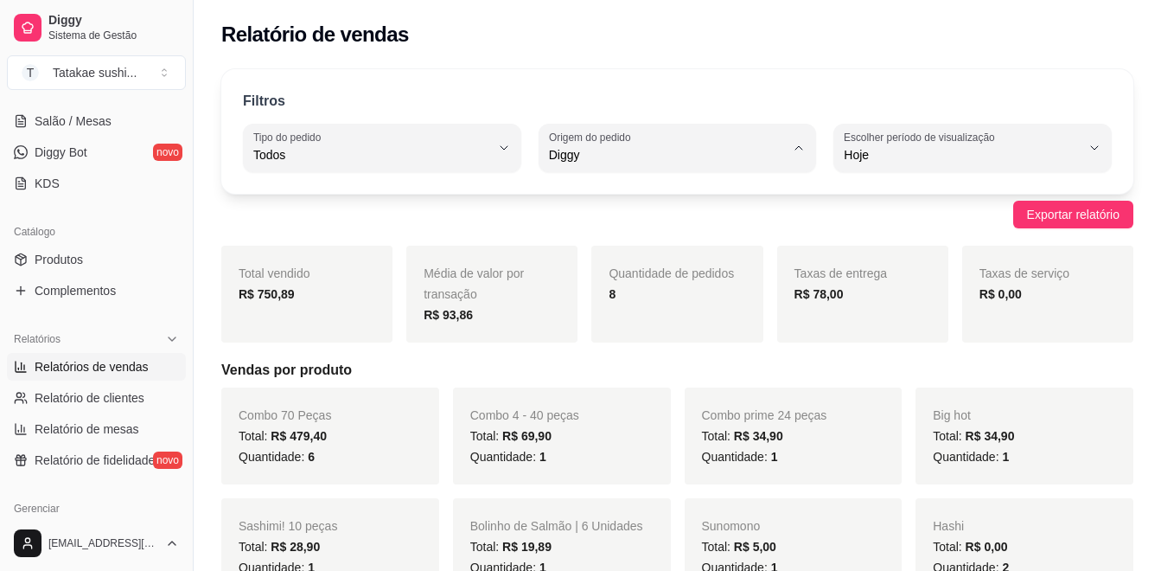
click at [635, 258] on span "iFood" at bounding box center [669, 253] width 224 height 16
type input "IFOOD"
select select "IFOOD"
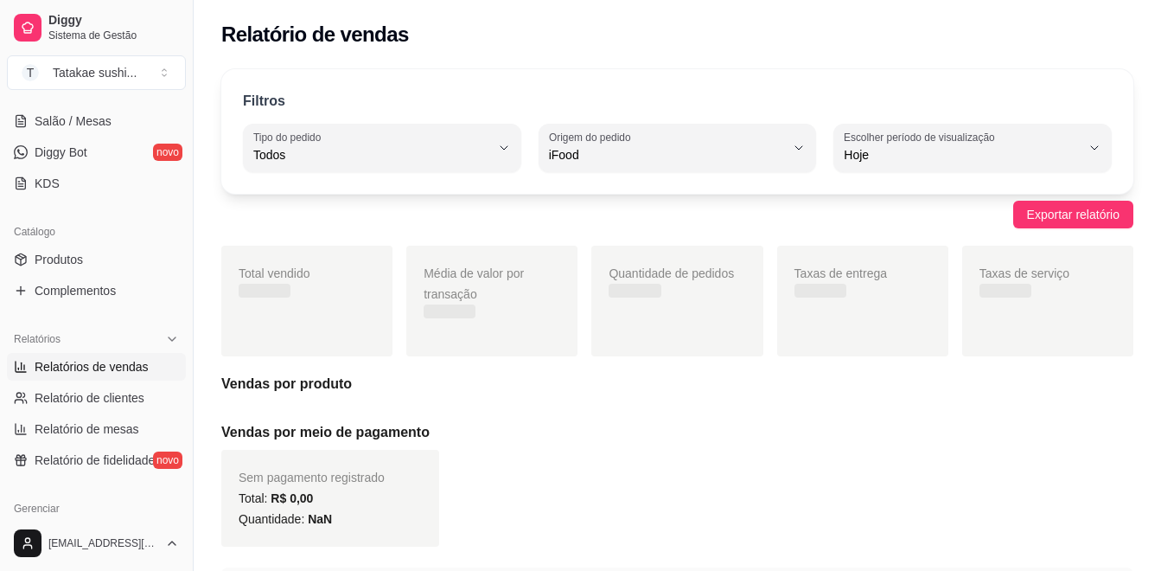
scroll to position [16, 0]
